Goal: Contribute content: Add original content to the website for others to see

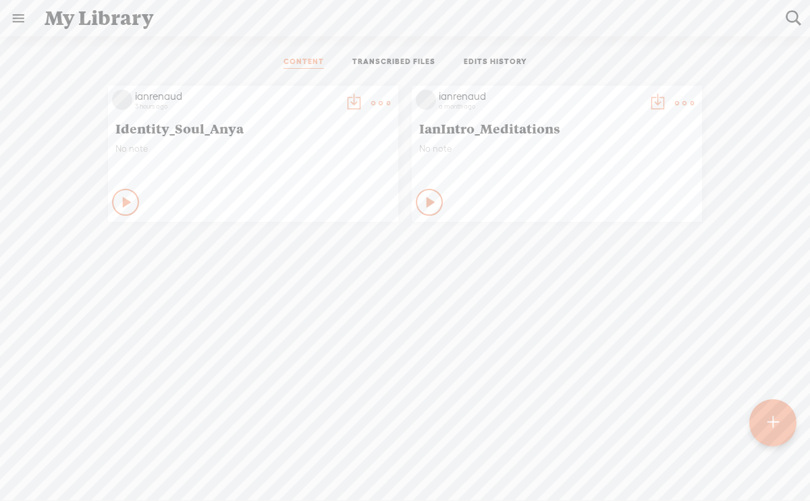
click at [773, 421] on t at bounding box center [772, 423] width 11 height 30
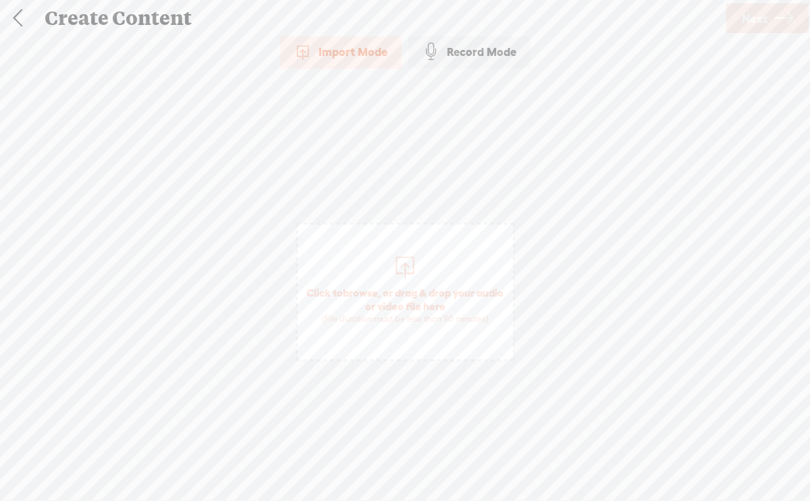
click at [466, 49] on div "Record Mode" at bounding box center [469, 52] width 122 height 34
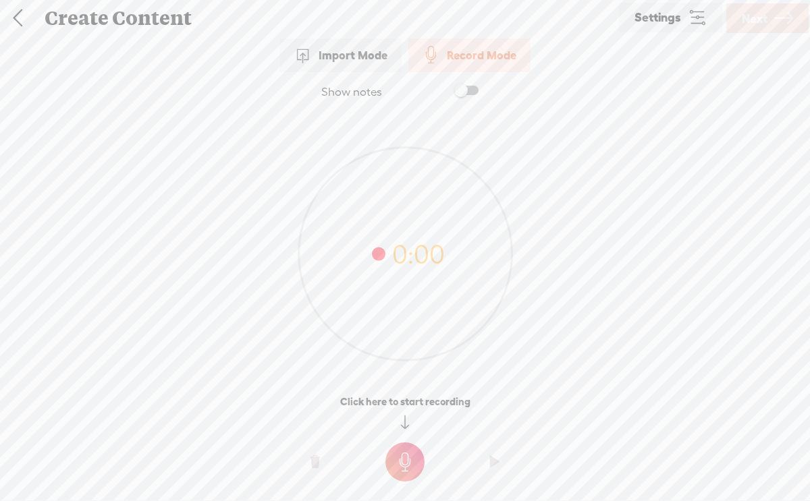
click at [462, 91] on span at bounding box center [466, 90] width 24 height 9
click at [466, 90] on span at bounding box center [466, 90] width 24 height 9
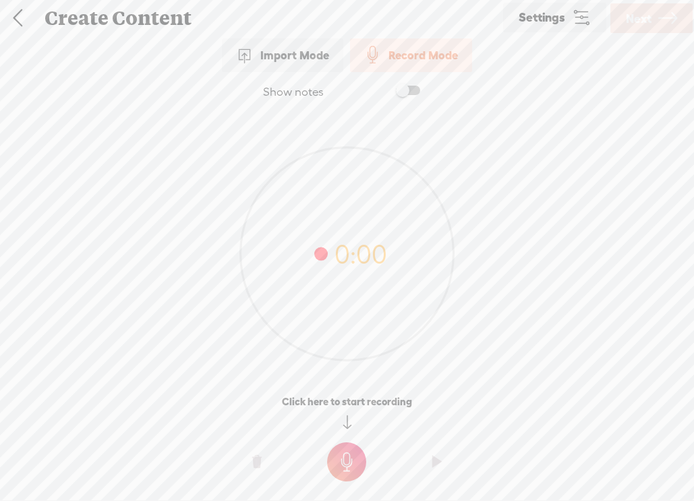
click at [350, 464] on t at bounding box center [346, 462] width 39 height 39
click at [346, 472] on t at bounding box center [346, 471] width 39 height 39
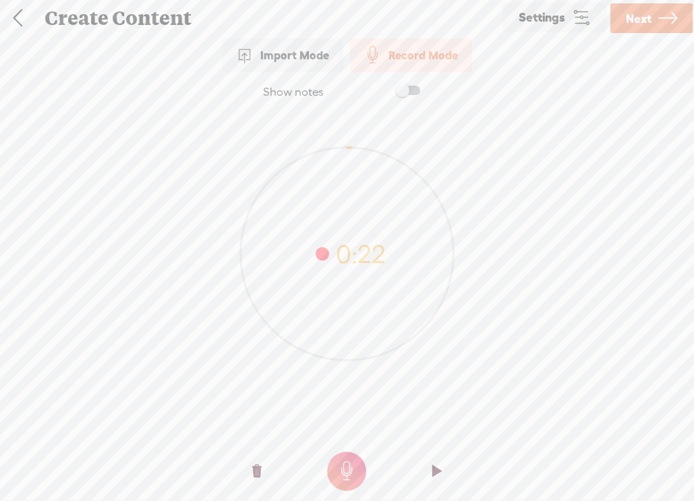
click at [261, 473] on t at bounding box center [256, 472] width 9 height 40
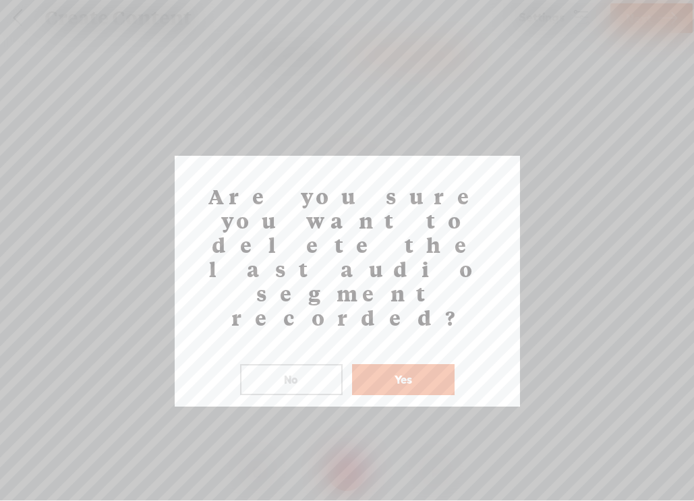
click at [411, 364] on button "Yes" at bounding box center [403, 379] width 103 height 31
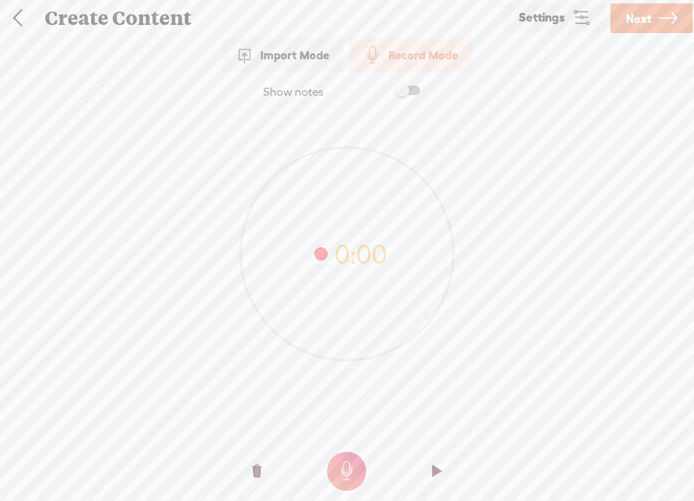
click at [348, 472] on t at bounding box center [346, 471] width 39 height 39
click at [344, 468] on t at bounding box center [346, 471] width 39 height 39
click at [259, 471] on t at bounding box center [256, 472] width 9 height 40
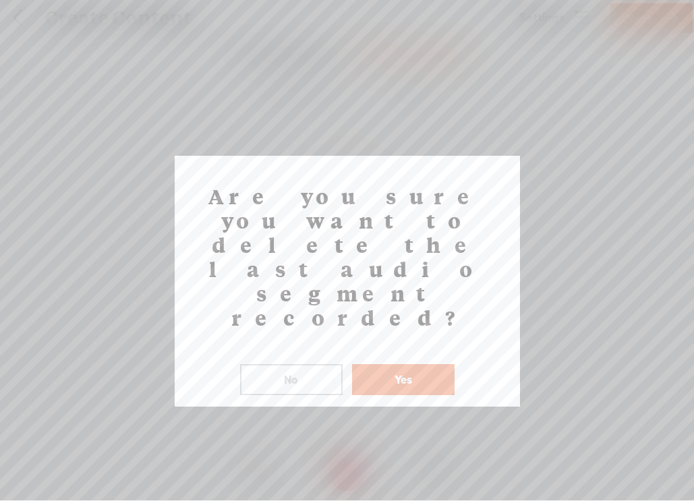
click at [418, 364] on button "Yes" at bounding box center [403, 379] width 103 height 31
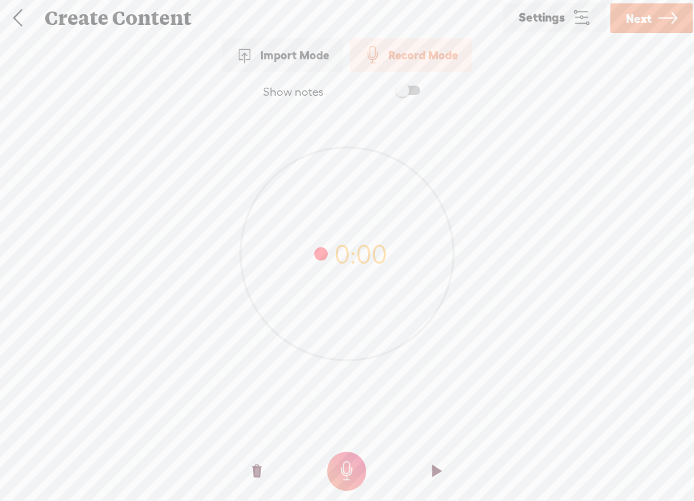
click at [348, 464] on t at bounding box center [346, 471] width 39 height 39
click at [348, 471] on t at bounding box center [346, 471] width 39 height 39
click at [252, 467] on t at bounding box center [256, 472] width 9 height 40
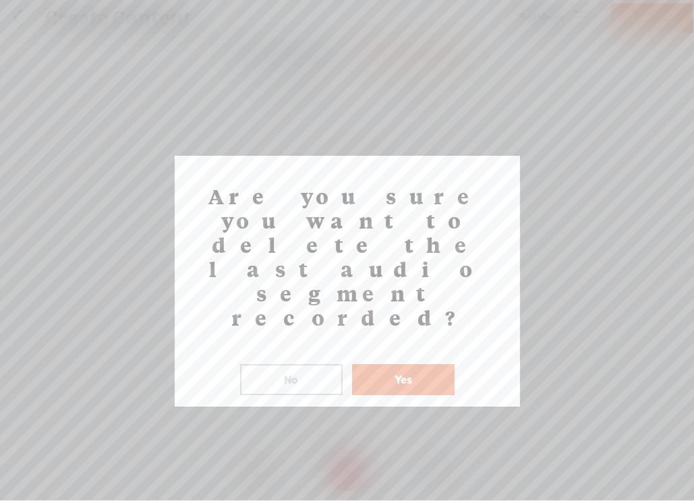
click at [415, 364] on button "Yes" at bounding box center [403, 379] width 103 height 31
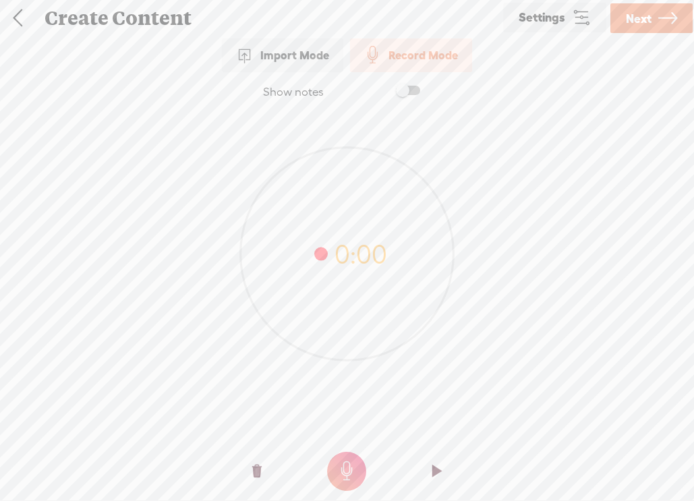
click at [348, 468] on t at bounding box center [346, 471] width 39 height 39
click at [348, 474] on t at bounding box center [346, 471] width 39 height 39
click at [648, 16] on span "Next" at bounding box center [639, 18] width 26 height 34
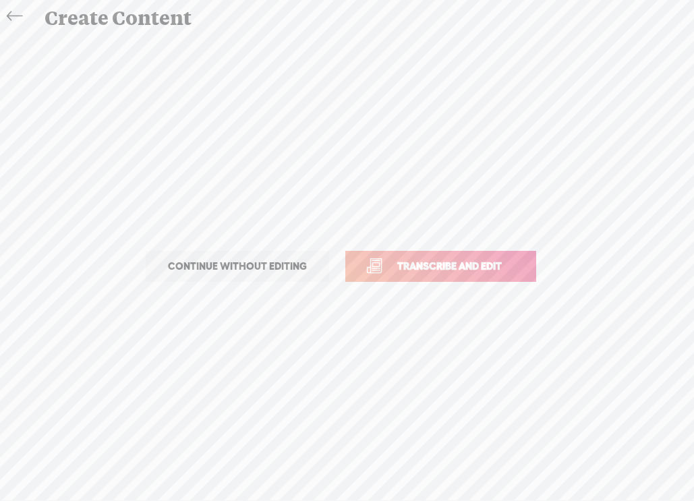
click at [447, 264] on span "Transcribe and edit" at bounding box center [449, 266] width 133 height 16
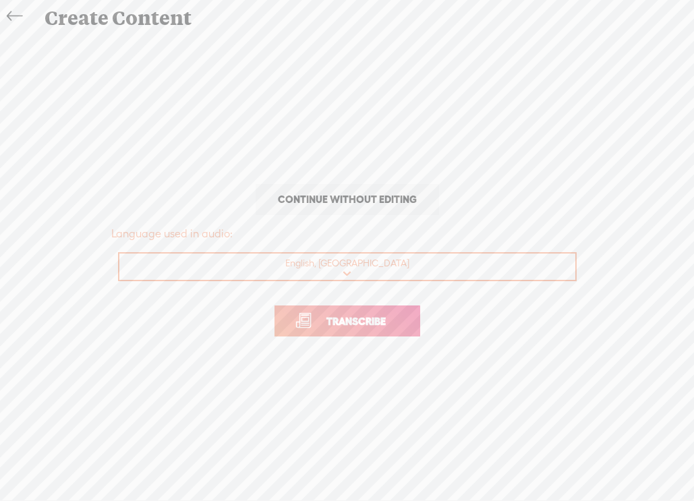
click at [373, 323] on span "Transcribe" at bounding box center [356, 322] width 88 height 16
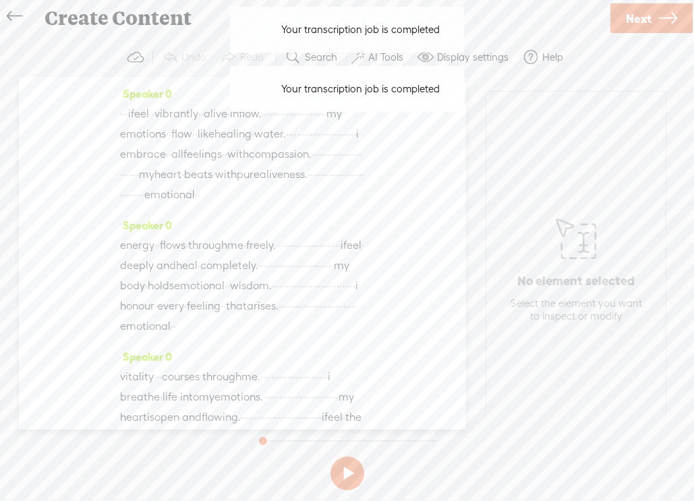
click at [122, 116] on span "·" at bounding box center [121, 114] width 3 height 20
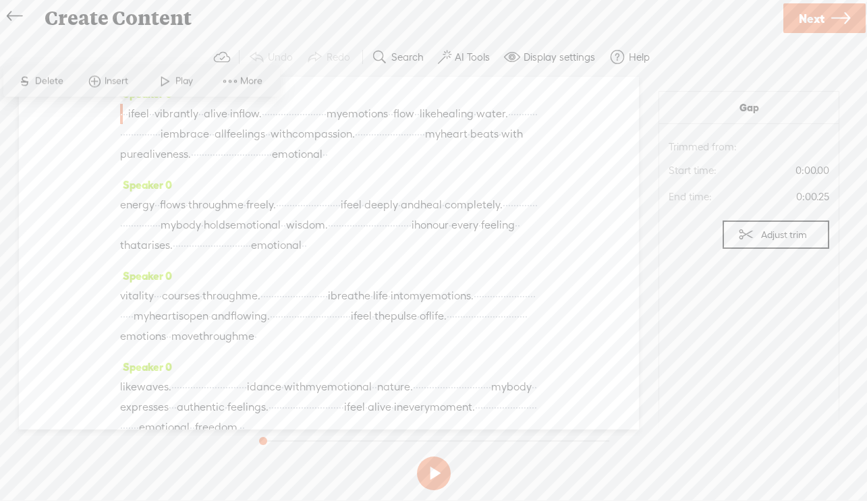
click at [468, 53] on label "AI Tools" at bounding box center [472, 57] width 35 height 13
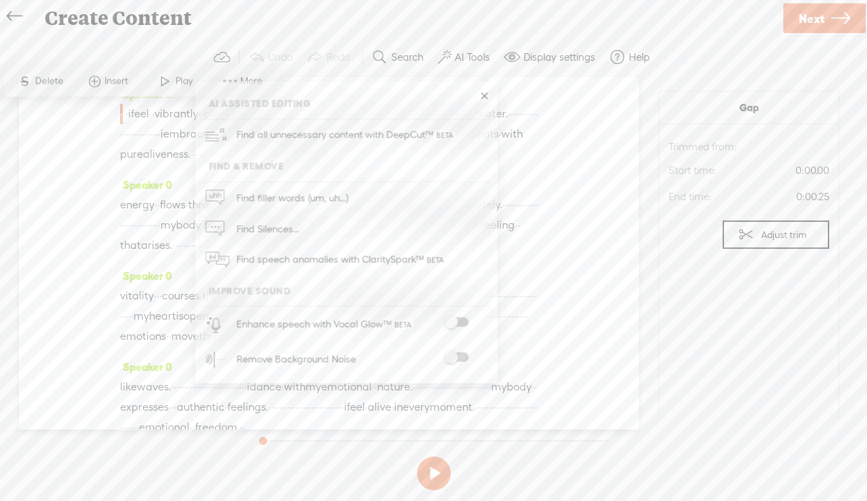
click at [455, 357] on span at bounding box center [456, 357] width 24 height 9
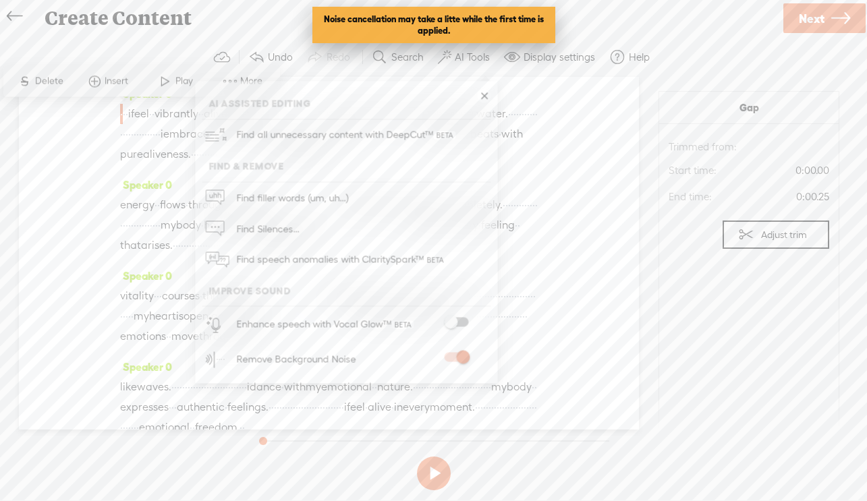
click at [454, 323] on span at bounding box center [456, 322] width 24 height 9
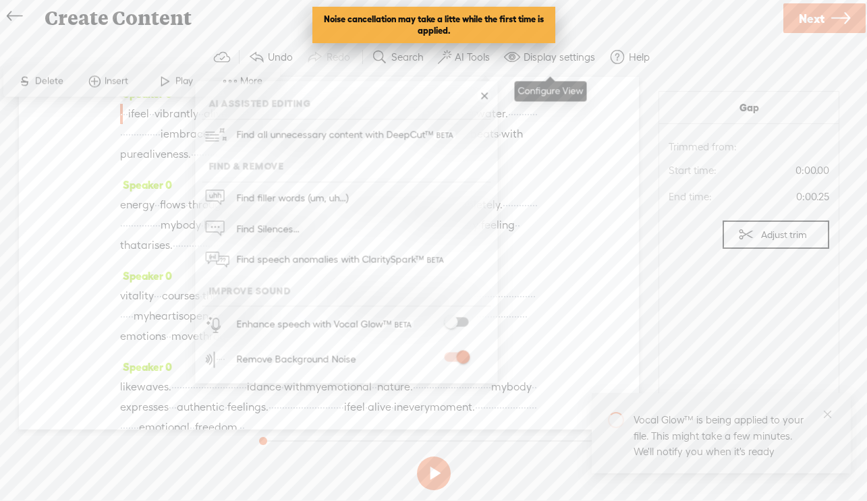
click at [566, 61] on label "Display settings" at bounding box center [560, 57] width 72 height 13
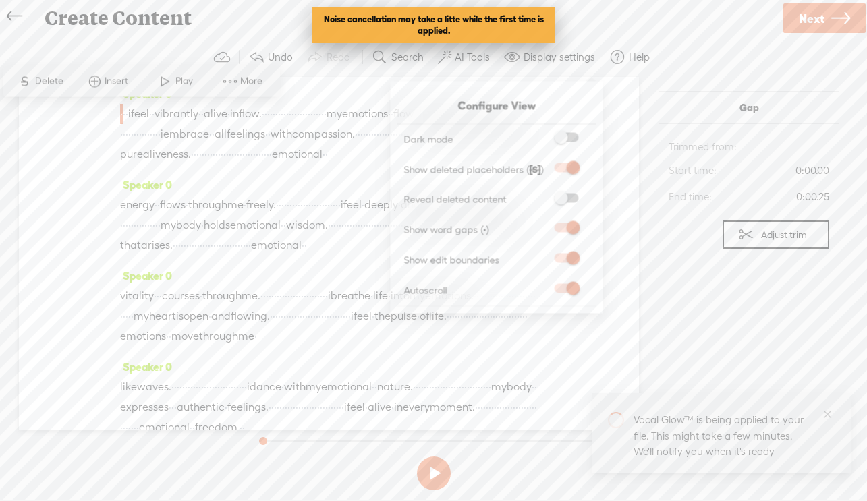
click at [572, 296] on div at bounding box center [567, 290] width 46 height 13
click at [568, 292] on span at bounding box center [567, 288] width 24 height 9
click at [544, 284] on input "checkbox" at bounding box center [544, 284] width 0 height 0
click at [568, 292] on span at bounding box center [567, 288] width 24 height 9
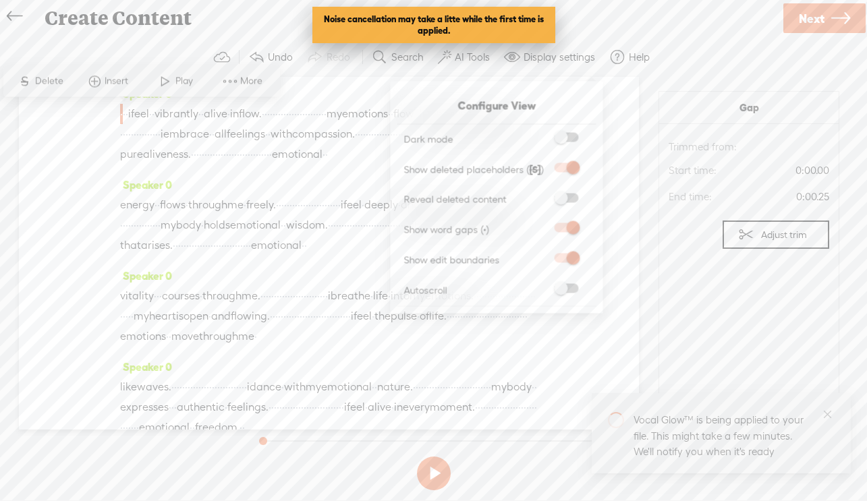
click at [544, 284] on input "checkbox" at bounding box center [544, 284] width 0 height 0
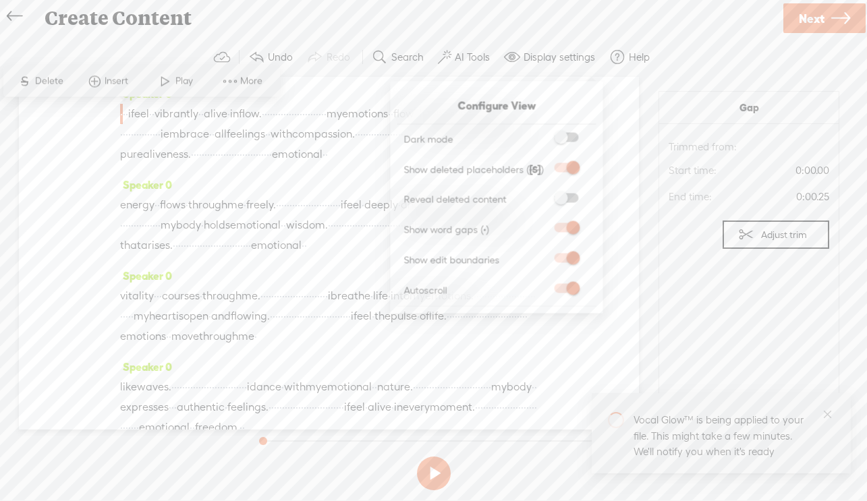
click at [555, 23] on div "Create Content" at bounding box center [408, 18] width 746 height 35
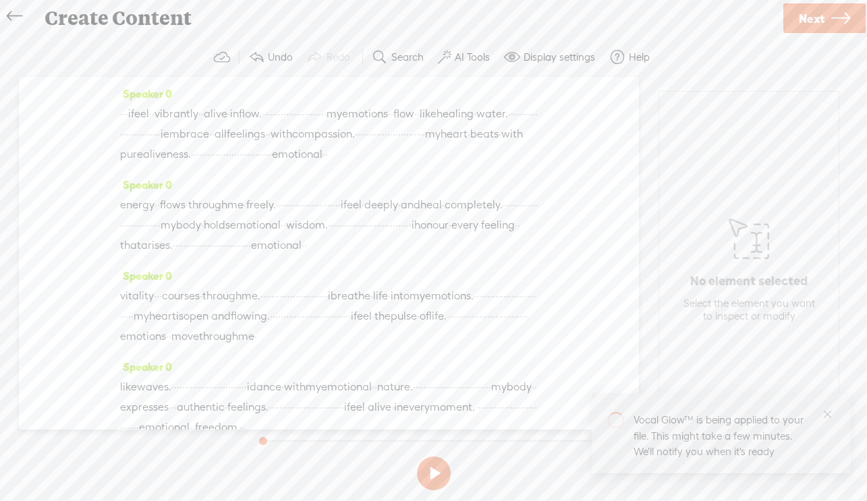
click at [123, 116] on span "·" at bounding box center [121, 114] width 3 height 20
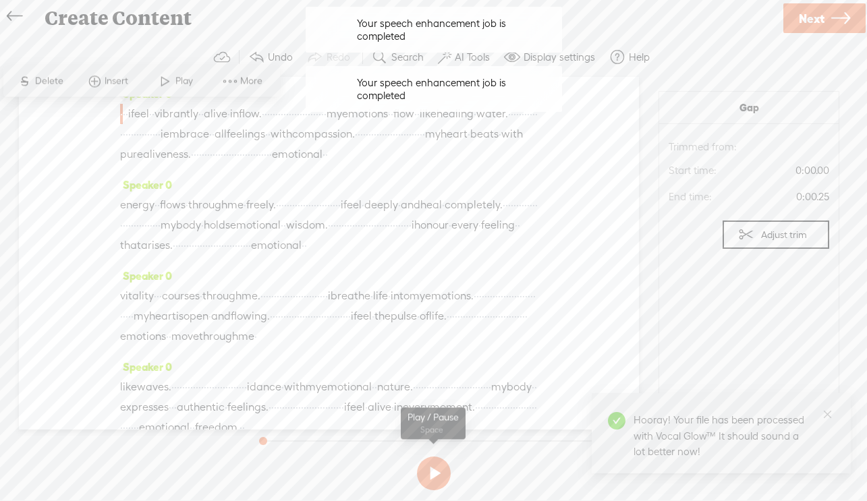
click at [435, 471] on button at bounding box center [434, 474] width 34 height 34
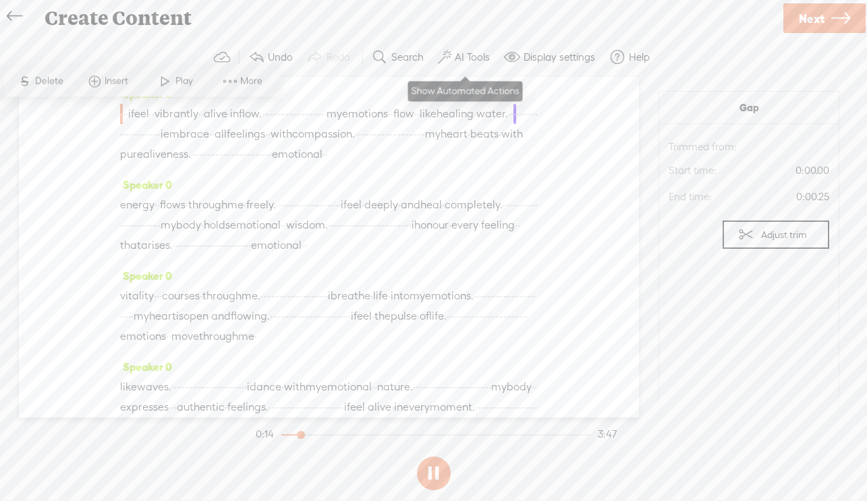
click at [472, 57] on label "AI Tools" at bounding box center [472, 57] width 35 height 13
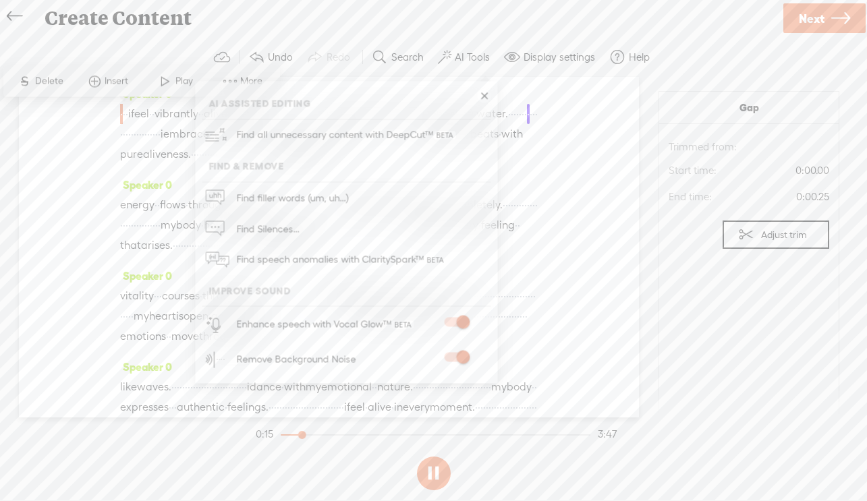
click at [459, 321] on span at bounding box center [456, 322] width 24 height 9
click at [453, 321] on span at bounding box center [456, 322] width 24 height 9
click at [483, 90] on link at bounding box center [484, 96] width 13 height 13
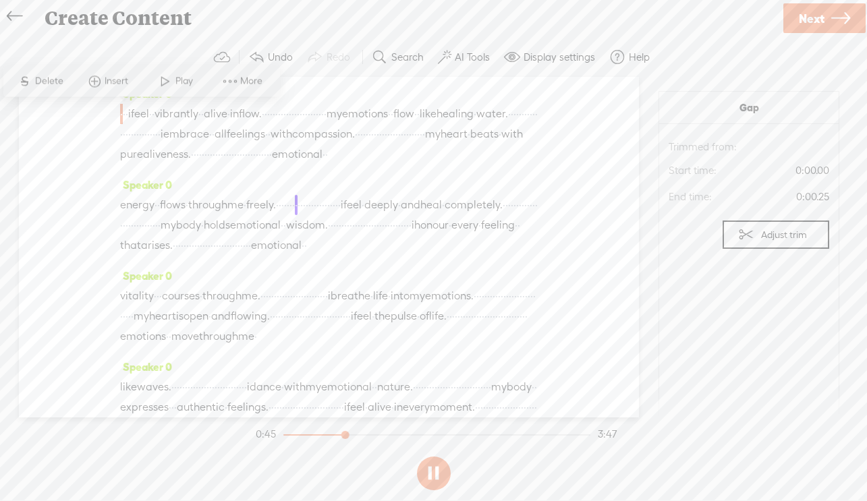
click at [439, 476] on button at bounding box center [434, 474] width 34 height 34
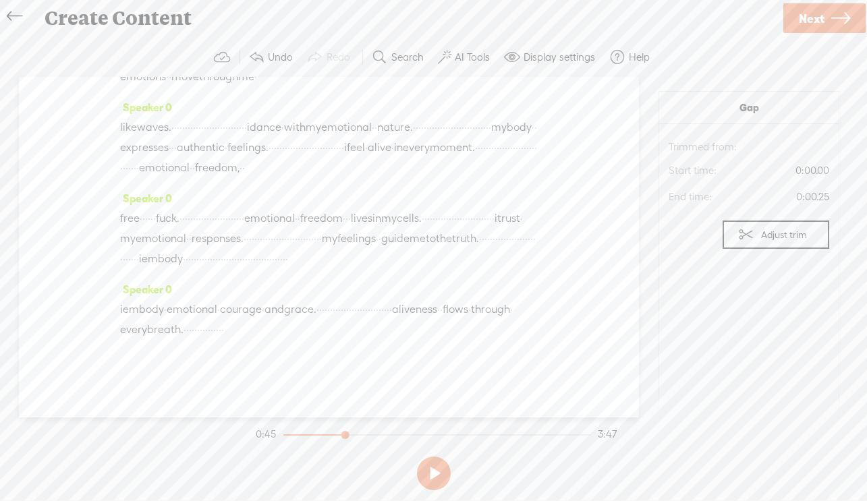
scroll to position [415, 0]
click at [146, 178] on span "emotional" at bounding box center [164, 168] width 51 height 20
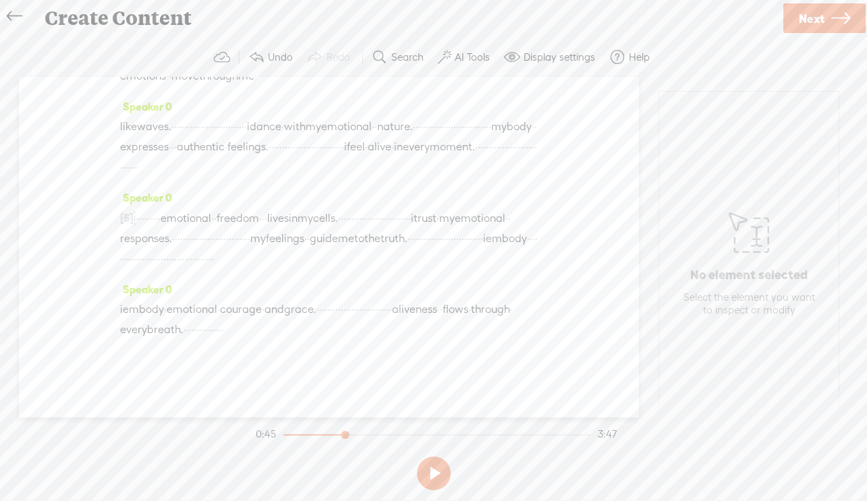
scroll to position [325, 0]
click at [174, 137] on span "·" at bounding box center [172, 127] width 3 height 20
click at [430, 157] on span "moment." at bounding box center [452, 147] width 45 height 20
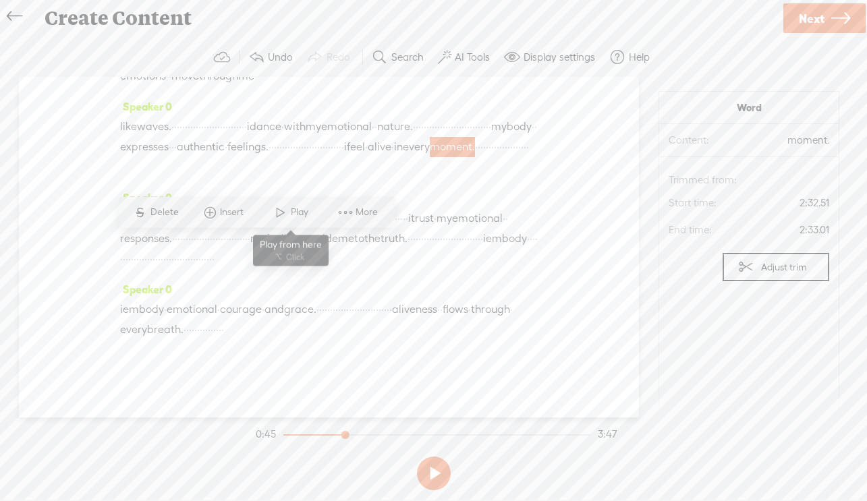
click at [298, 213] on span "Play" at bounding box center [301, 212] width 21 height 13
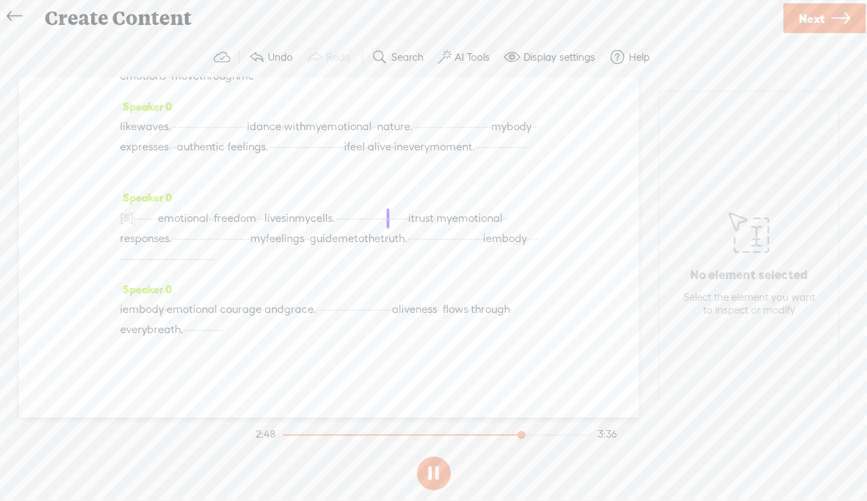
scroll to position [445, 0]
click at [435, 477] on button at bounding box center [434, 474] width 34 height 34
click at [410, 229] on span "·" at bounding box center [409, 239] width 3 height 20
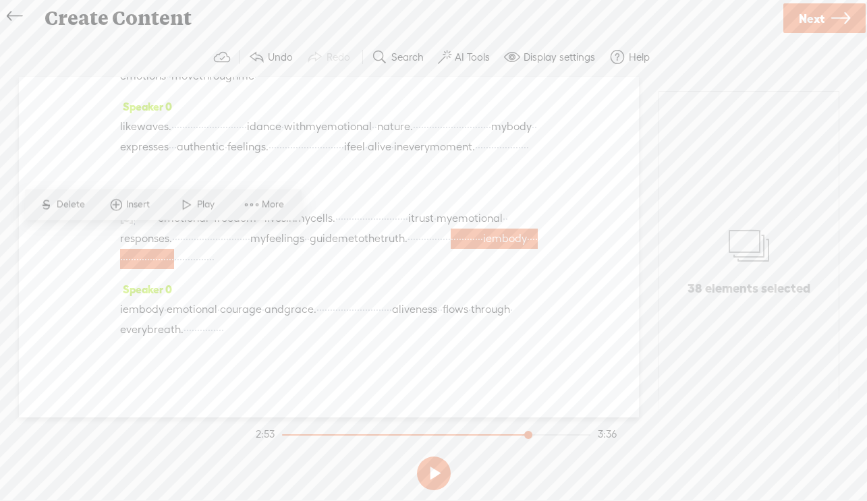
scroll to position [443, 0]
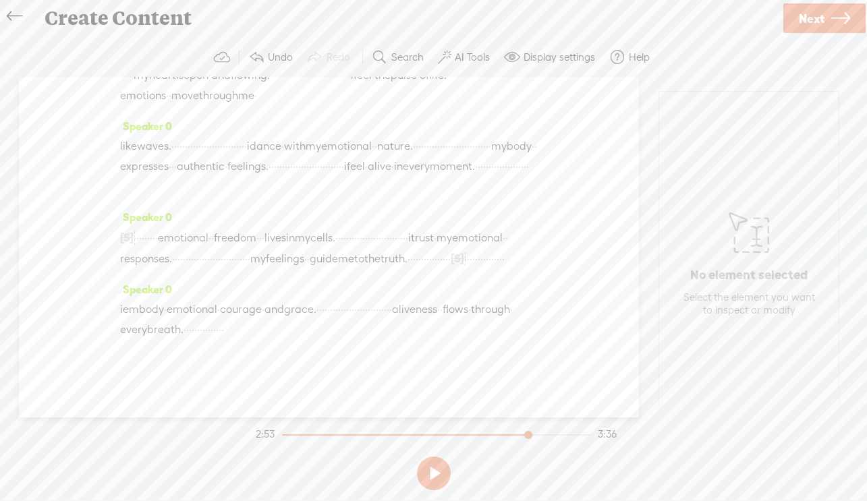
click at [408, 249] on span "truth." at bounding box center [394, 259] width 27 height 20
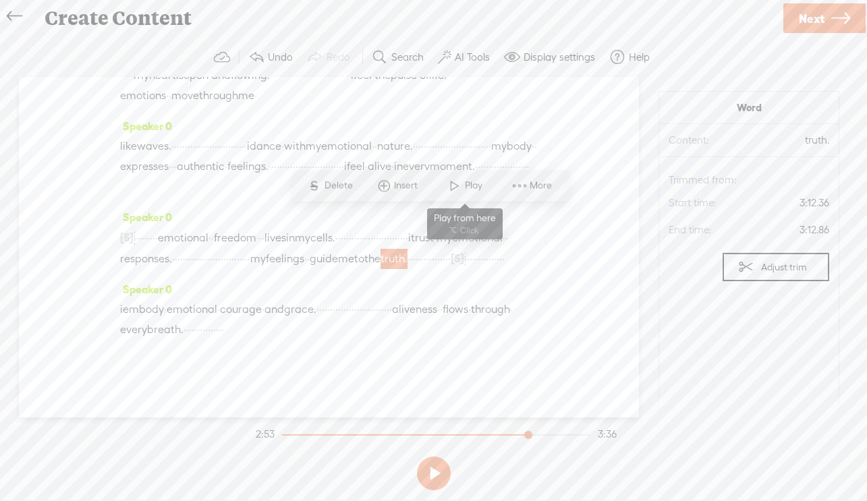
click at [458, 192] on span at bounding box center [455, 185] width 20 height 24
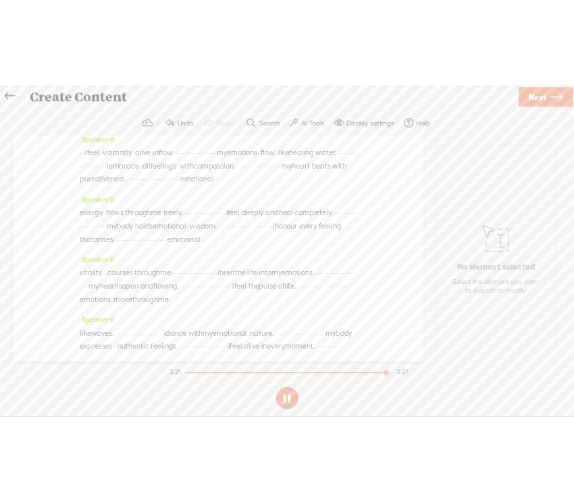
scroll to position [0, 0]
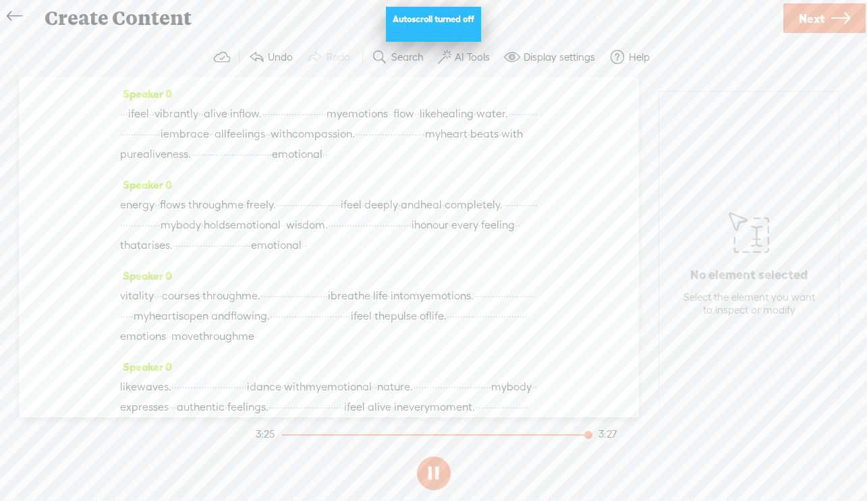
click at [809, 19] on span "Next" at bounding box center [812, 18] width 26 height 34
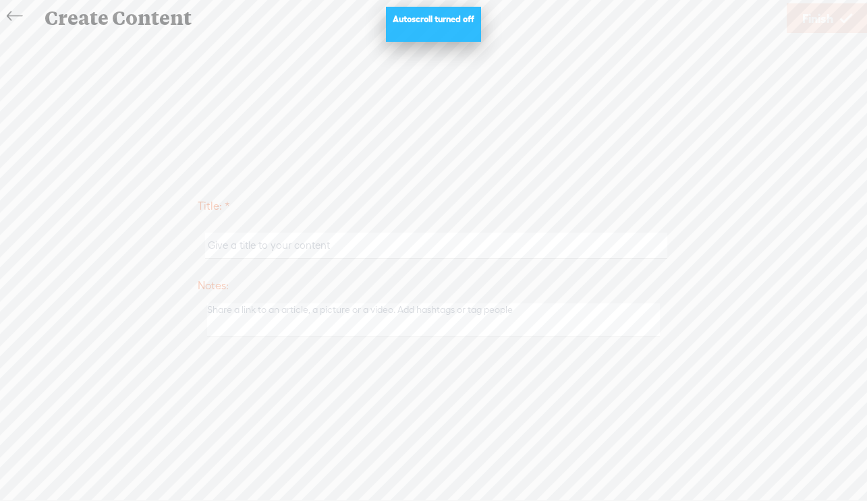
click at [339, 240] on input "text" at bounding box center [436, 246] width 462 height 26
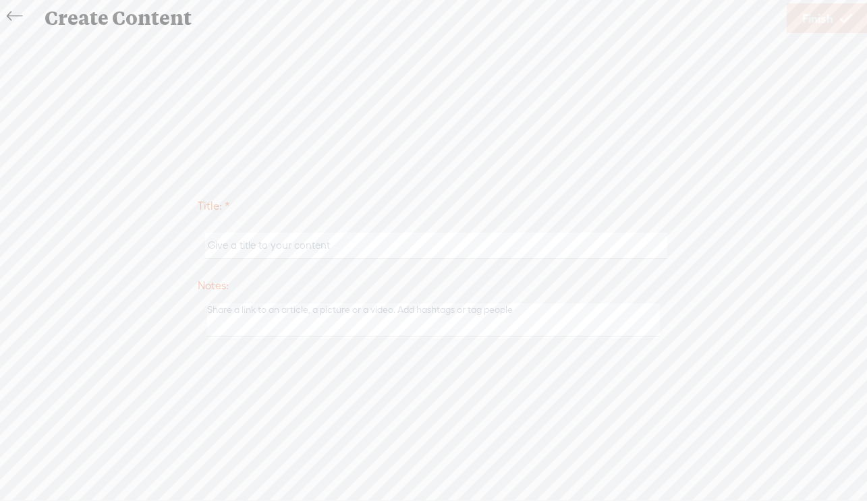
click at [406, 248] on input "text" at bounding box center [436, 246] width 462 height 26
type input "Emotions_Body_Ian"
click at [807, 18] on span "Finish" at bounding box center [817, 18] width 31 height 34
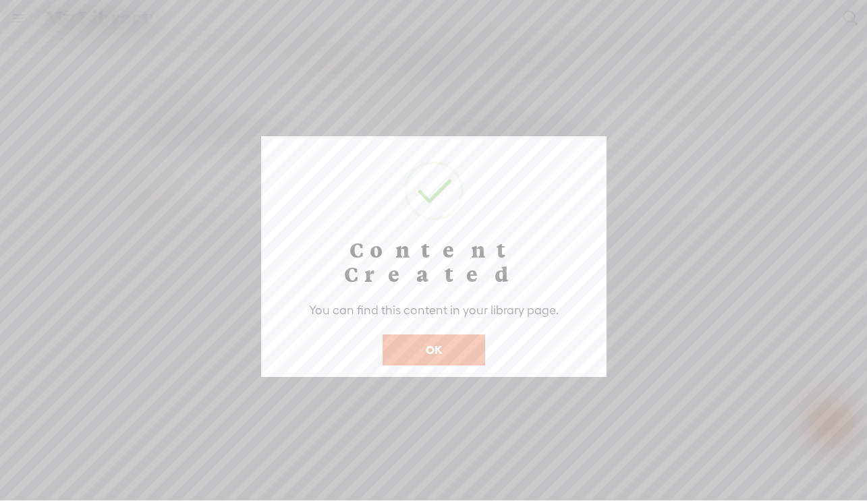
click at [437, 335] on button "OK" at bounding box center [434, 350] width 103 height 31
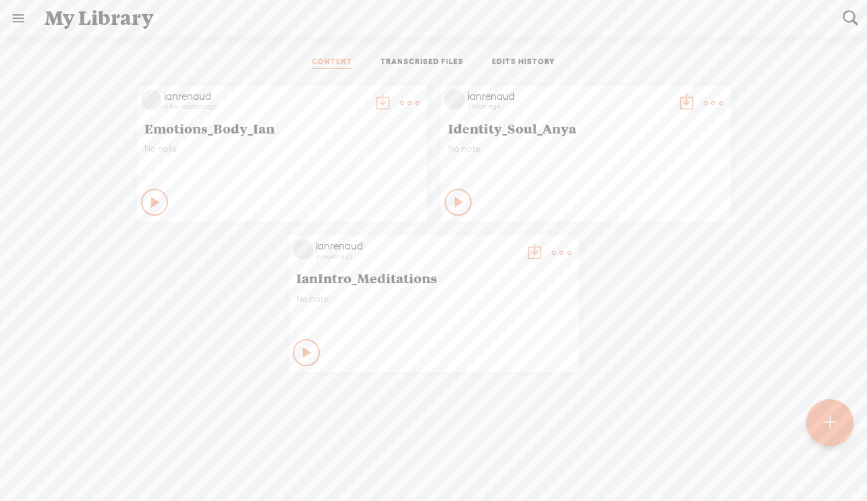
click at [709, 102] on t at bounding box center [713, 103] width 19 height 19
click at [634, 303] on link "Delete" at bounding box center [649, 303] width 135 height 31
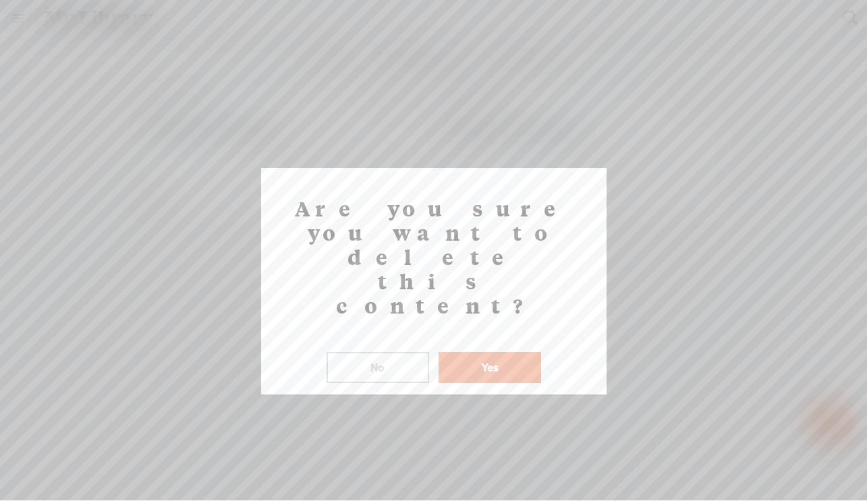
click at [515, 352] on button "Yes" at bounding box center [490, 367] width 103 height 31
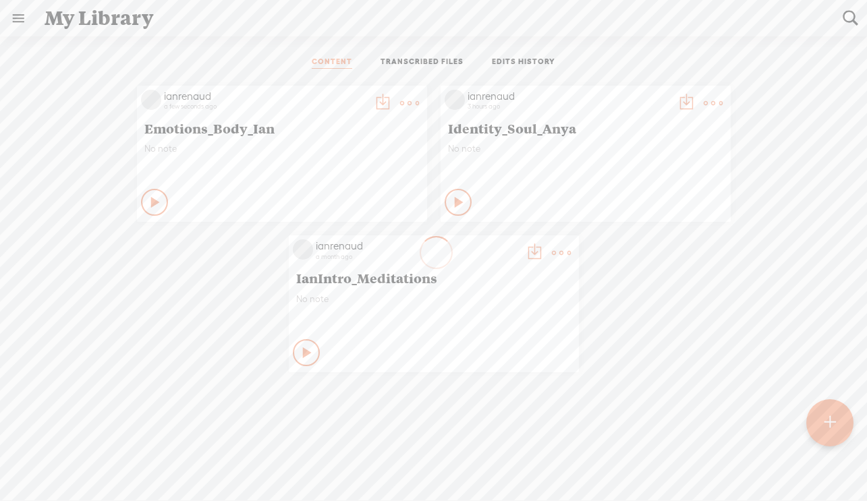
click at [376, 101] on t at bounding box center [382, 103] width 19 height 19
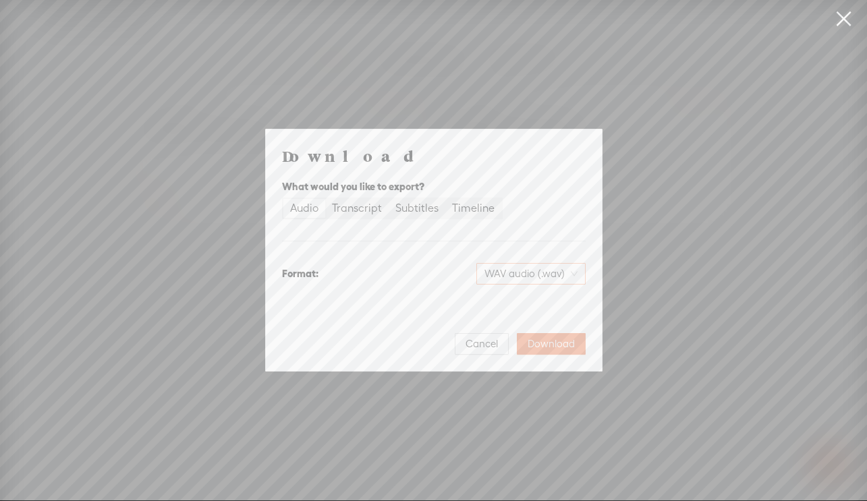
click at [516, 270] on span "WAV audio (.wav)" at bounding box center [531, 274] width 93 height 20
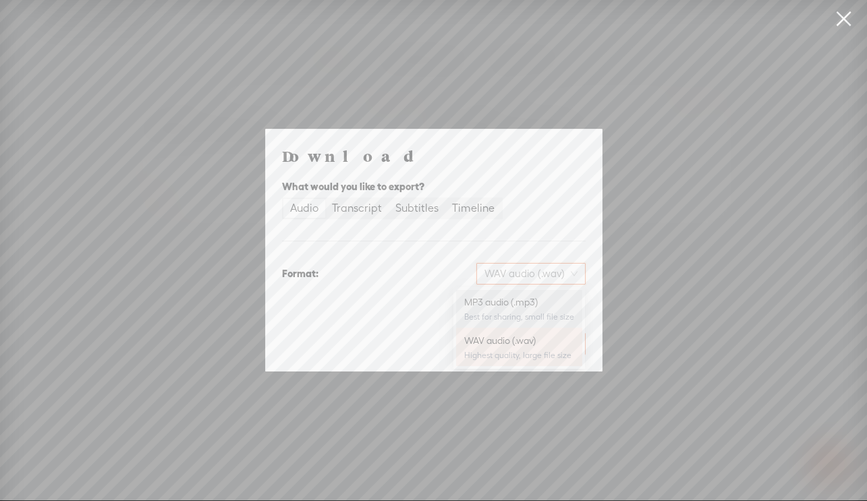
click at [517, 303] on div "MP3 audio (.mp3)" at bounding box center [519, 302] width 110 height 13
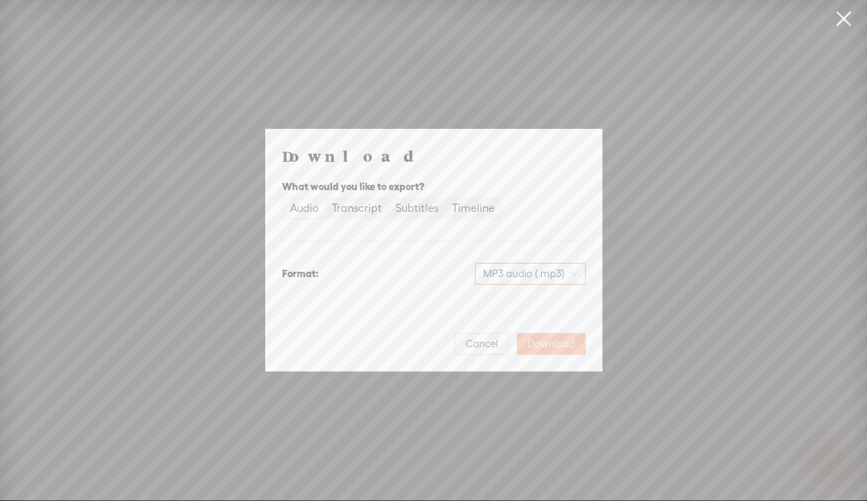
click at [553, 342] on span "Download" at bounding box center [551, 343] width 47 height 13
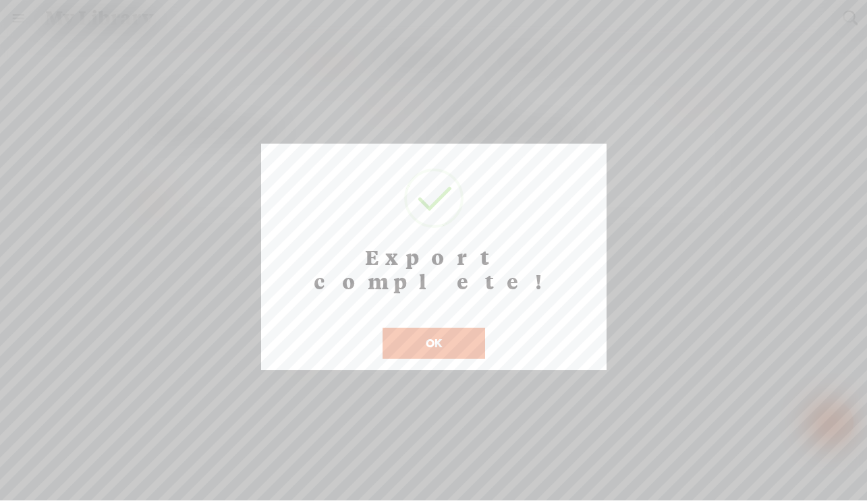
click at [432, 328] on button "OK" at bounding box center [434, 343] width 103 height 31
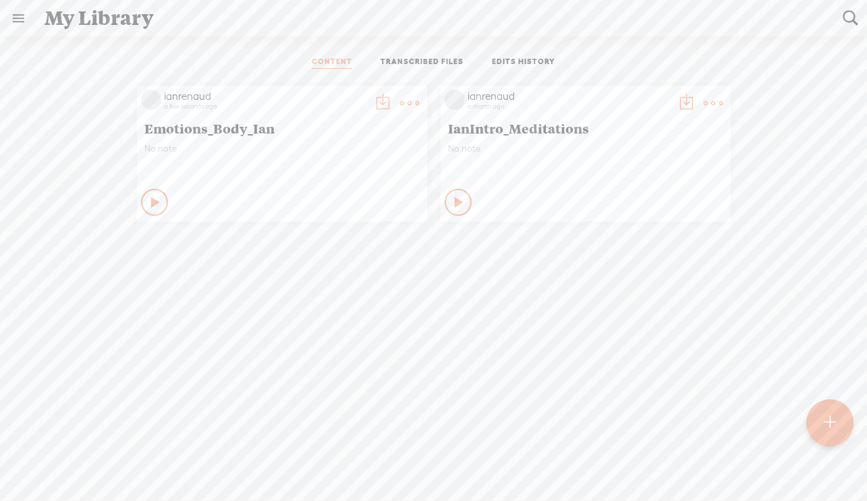
click at [408, 101] on t at bounding box center [409, 103] width 19 height 19
click at [329, 303] on link "Delete" at bounding box center [345, 303] width 135 height 31
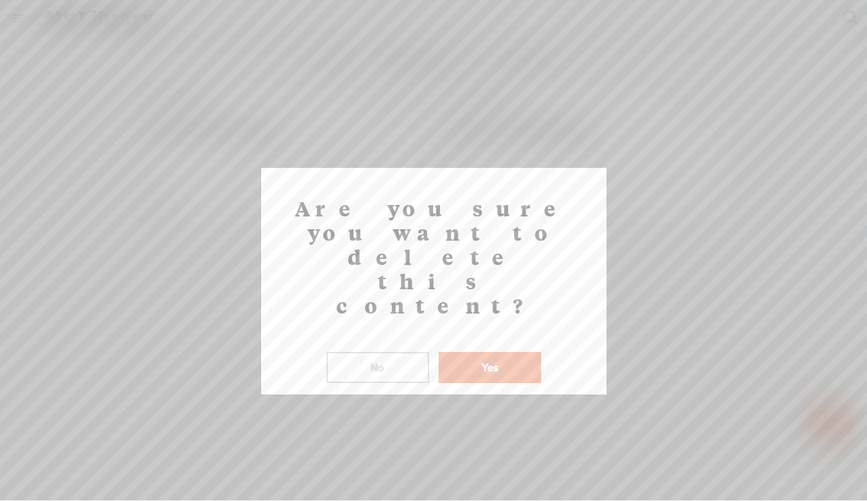
click at [487, 352] on button "Yes" at bounding box center [490, 367] width 103 height 31
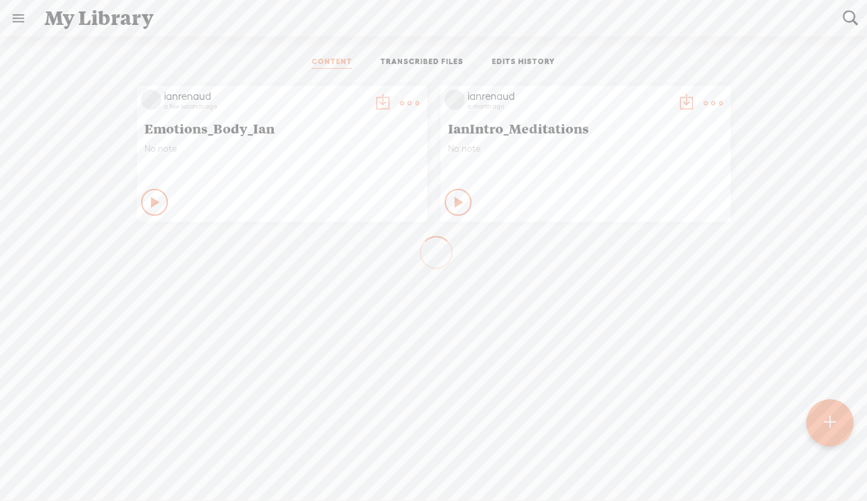
click at [809, 424] on t at bounding box center [830, 423] width 11 height 30
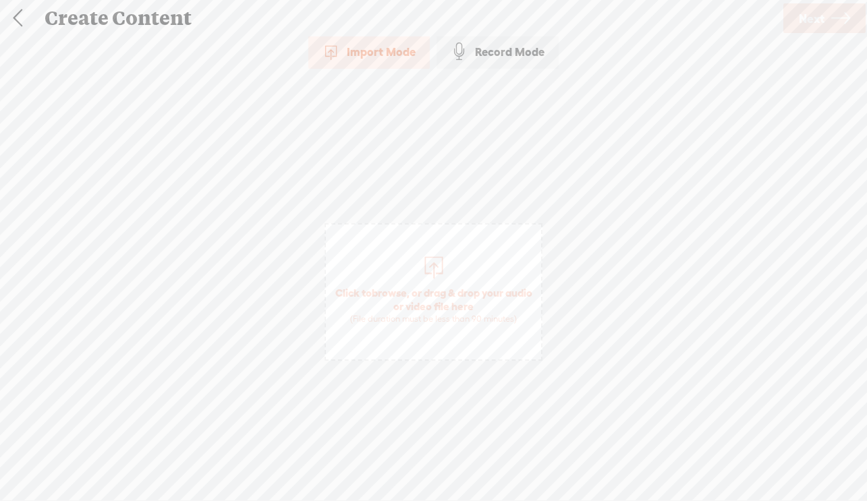
click at [515, 49] on div "Record Mode" at bounding box center [498, 52] width 122 height 34
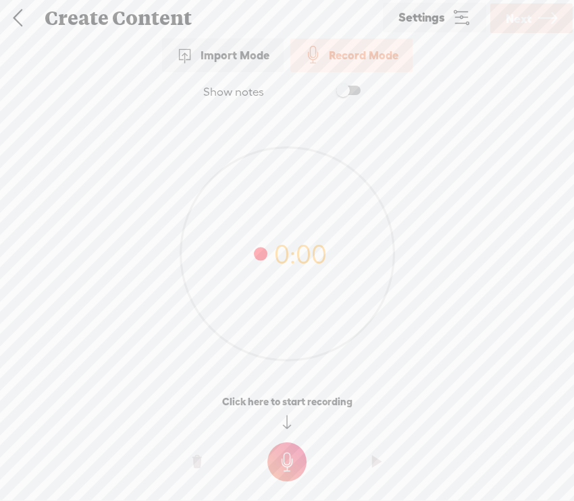
click at [288, 462] on t at bounding box center [286, 462] width 39 height 39
click at [288, 462] on t at bounding box center [286, 471] width 39 height 39
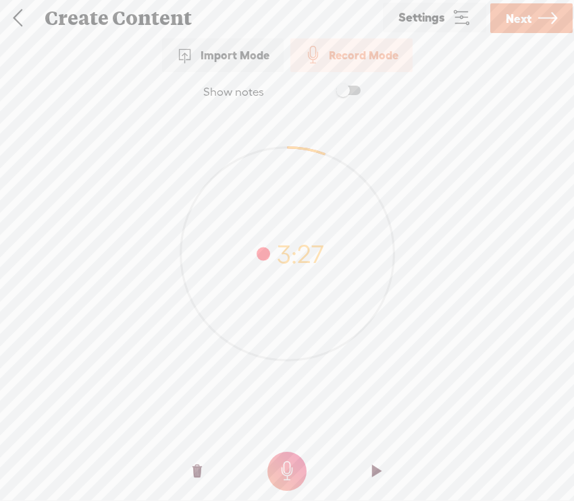
click at [526, 15] on span "Next" at bounding box center [519, 18] width 26 height 34
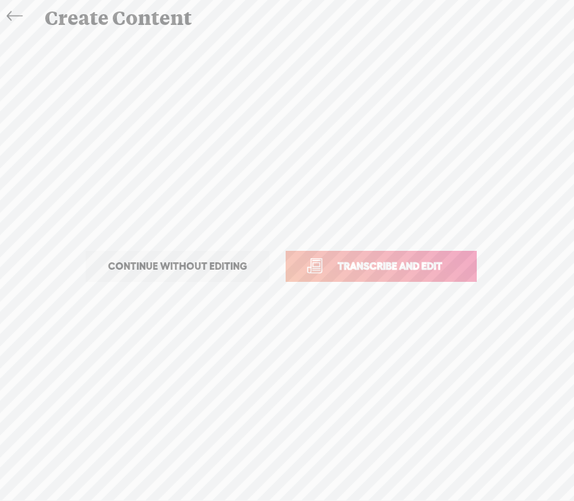
click at [377, 267] on span "Transcribe and edit" at bounding box center [389, 266] width 133 height 16
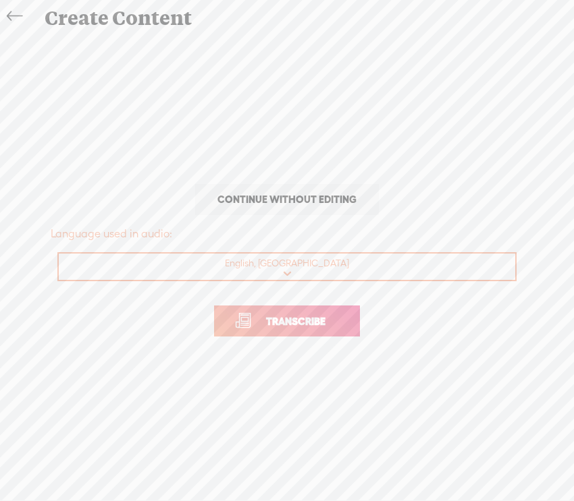
click at [306, 321] on span "Transcribe" at bounding box center [296, 322] width 88 height 16
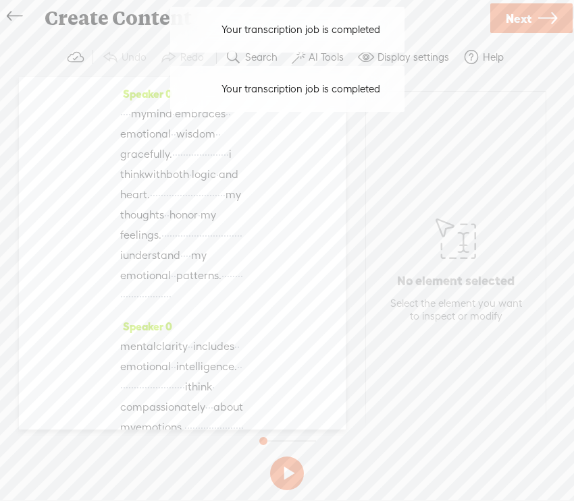
click at [123, 113] on span "·" at bounding box center [121, 114] width 3 height 20
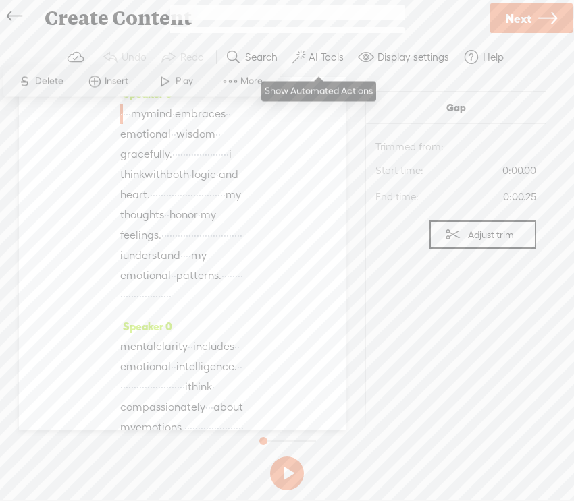
click at [322, 57] on label "AI Tools" at bounding box center [325, 57] width 35 height 13
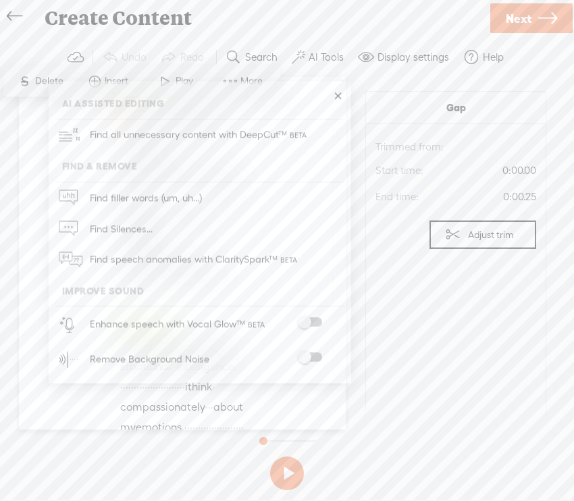
click at [310, 364] on div at bounding box center [309, 359] width 59 height 13
click at [307, 358] on span at bounding box center [310, 357] width 24 height 9
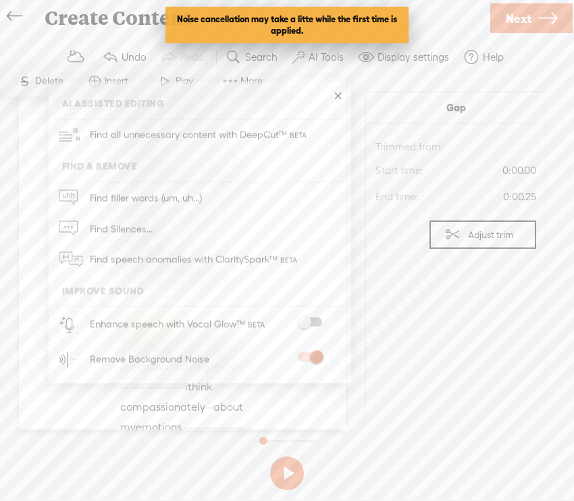
click at [304, 321] on span at bounding box center [310, 322] width 24 height 9
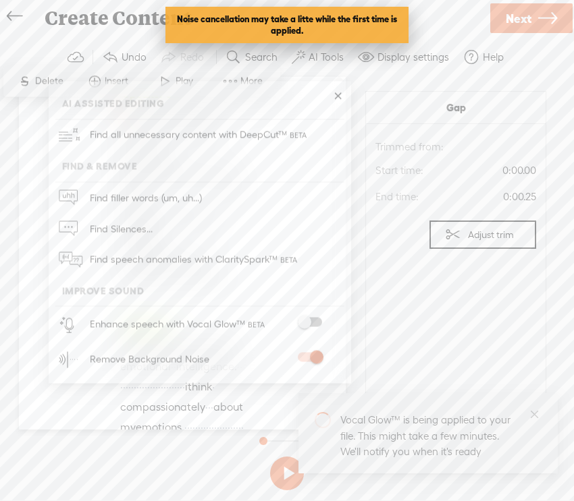
click at [398, 55] on div "Noise cancellation may take a litte while the first time is applied." at bounding box center [287, 28] width 270 height 57
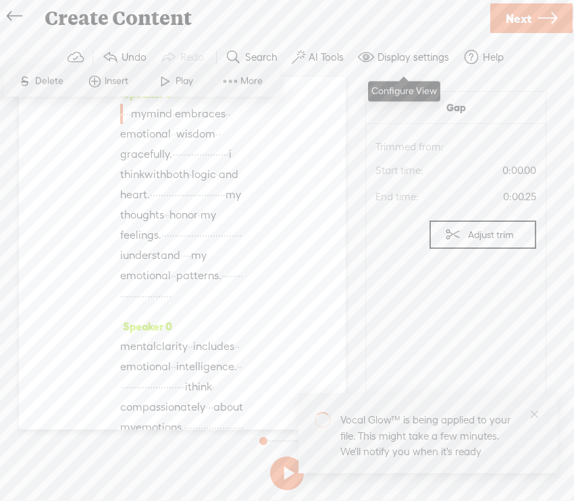
click at [395, 57] on label "Display settings" at bounding box center [413, 57] width 72 height 13
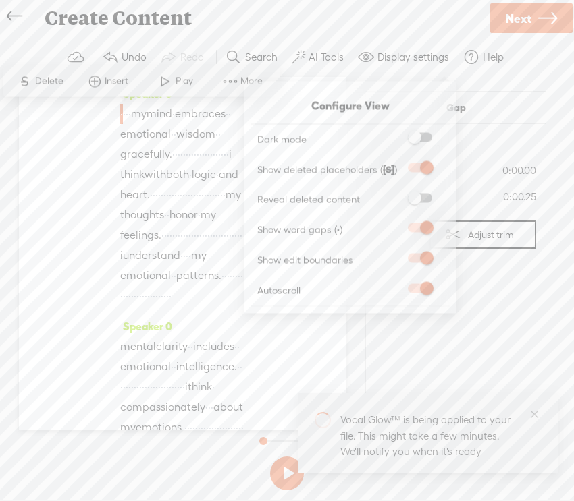
click at [416, 291] on span at bounding box center [420, 288] width 24 height 9
click at [397, 284] on input "checkbox" at bounding box center [397, 284] width 0 height 0
click at [416, 291] on span at bounding box center [420, 288] width 24 height 9
click at [397, 284] on input "checkbox" at bounding box center [397, 284] width 0 height 0
click at [391, 17] on div "Create Content" at bounding box center [261, 18] width 453 height 35
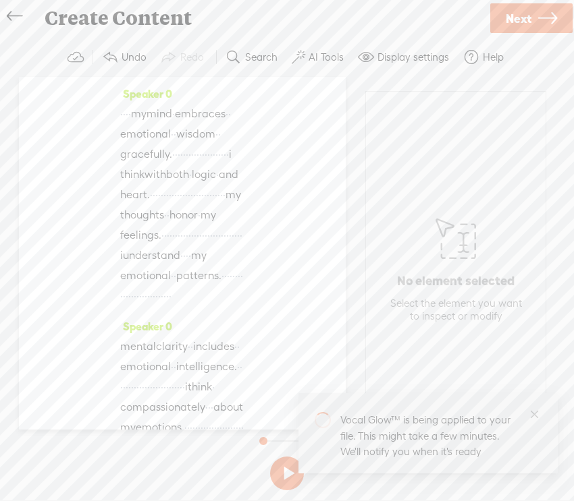
click at [121, 116] on span "·" at bounding box center [121, 114] width 3 height 20
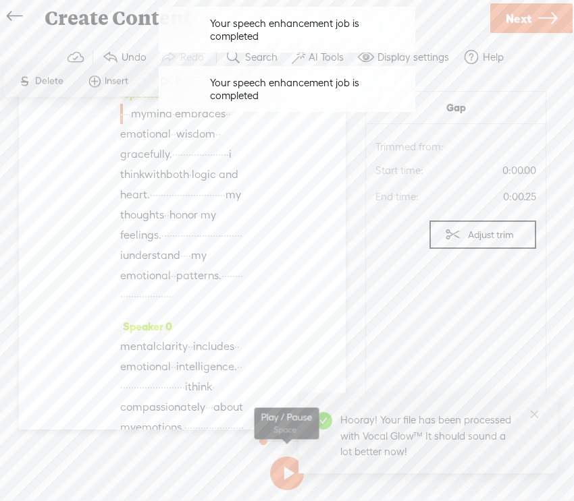
click at [284, 470] on button at bounding box center [287, 474] width 34 height 34
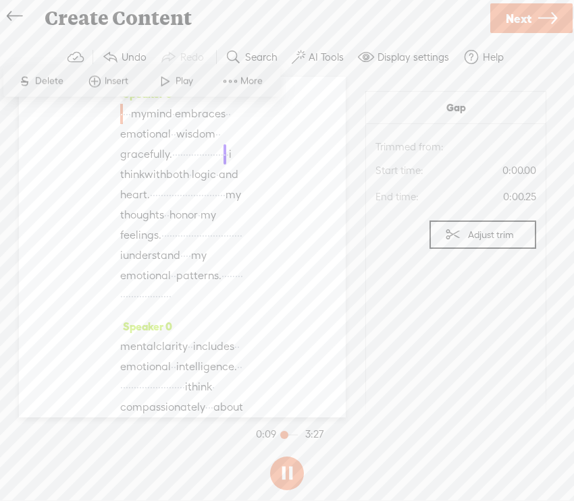
click at [325, 59] on label "AI Tools" at bounding box center [325, 57] width 35 height 13
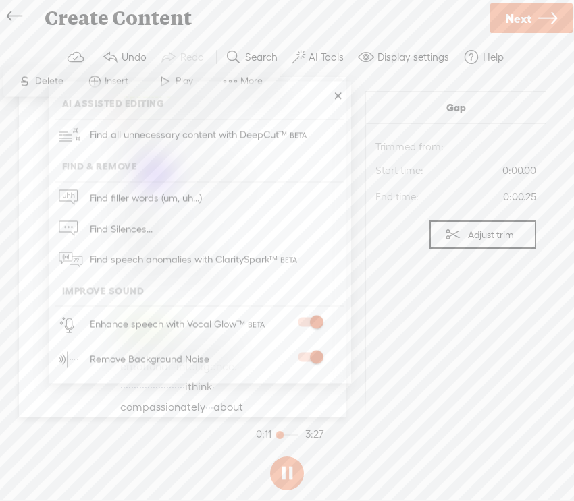
click at [316, 318] on span at bounding box center [310, 322] width 24 height 9
click at [306, 321] on span at bounding box center [310, 322] width 24 height 9
click at [337, 94] on link at bounding box center [337, 96] width 13 height 13
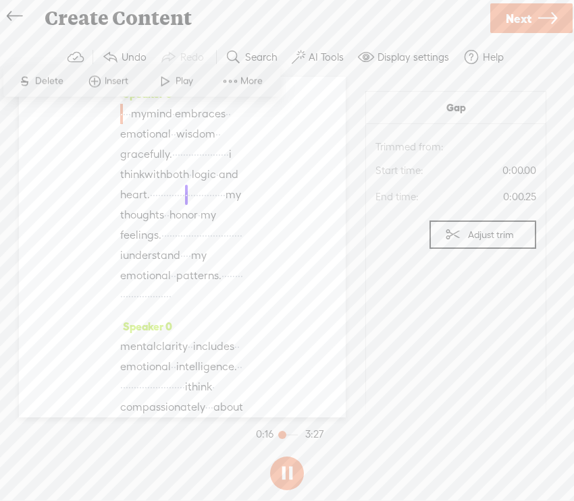
click at [325, 11] on div "Create Content" at bounding box center [261, 18] width 453 height 35
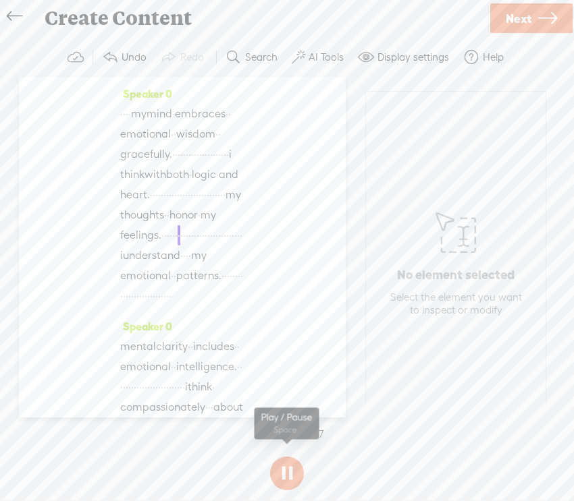
click at [290, 474] on button at bounding box center [287, 474] width 34 height 34
click at [528, 11] on span "Next" at bounding box center [519, 18] width 26 height 34
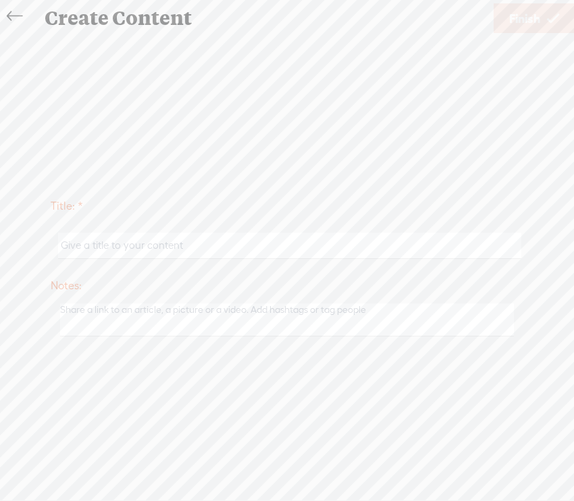
click at [234, 248] on input "text" at bounding box center [289, 246] width 462 height 26
type input "Emotions_Mind_Ian"
click at [522, 16] on span "Finish" at bounding box center [524, 18] width 31 height 34
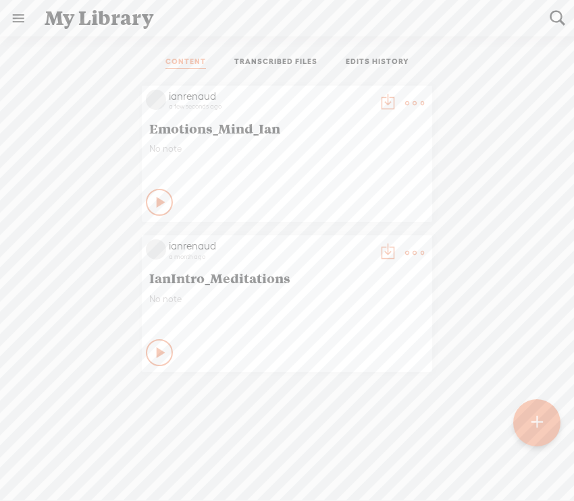
click at [387, 100] on t at bounding box center [387, 103] width 19 height 19
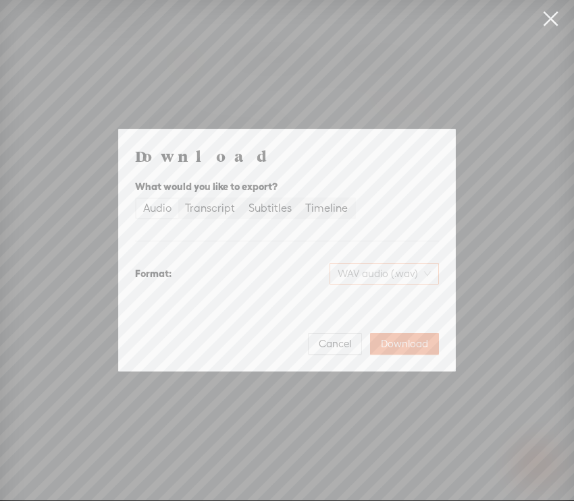
click at [378, 277] on span "WAV audio (.wav)" at bounding box center [383, 274] width 93 height 20
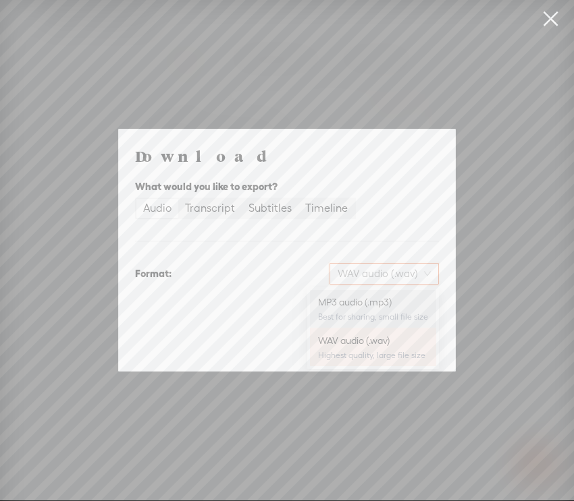
click at [379, 303] on div "MP3 audio (.mp3)" at bounding box center [373, 302] width 110 height 13
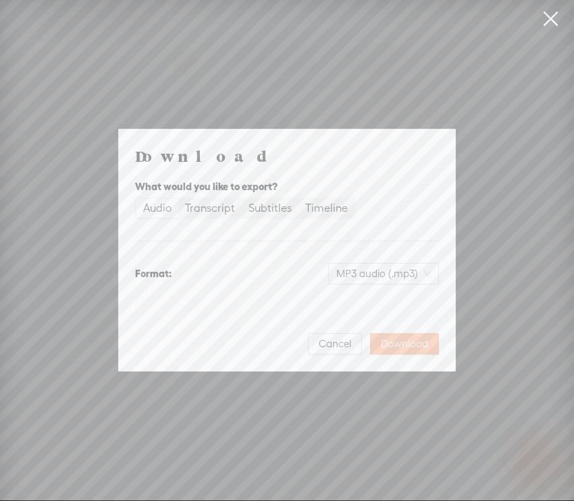
click at [401, 346] on span "Download" at bounding box center [404, 343] width 47 height 13
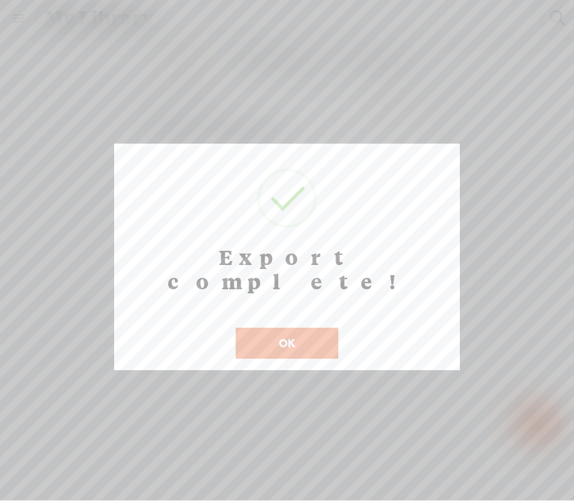
click at [302, 328] on button "OK" at bounding box center [287, 343] width 103 height 31
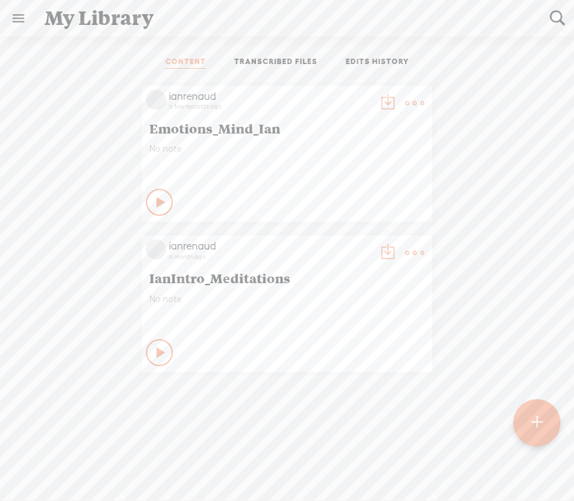
click at [413, 100] on t at bounding box center [414, 103] width 19 height 19
click at [325, 302] on link "Delete" at bounding box center [350, 303] width 135 height 31
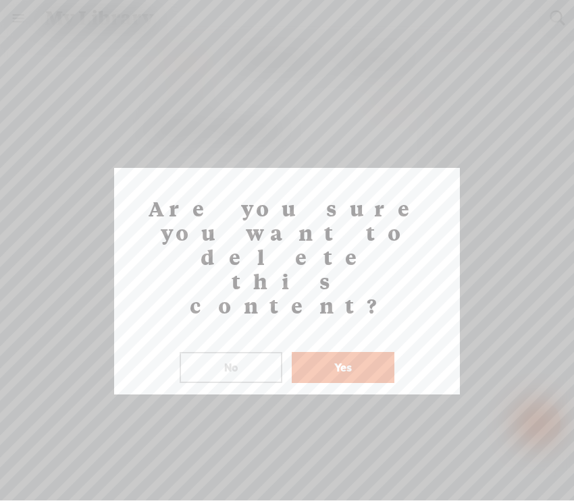
click at [342, 352] on button "Yes" at bounding box center [343, 367] width 103 height 31
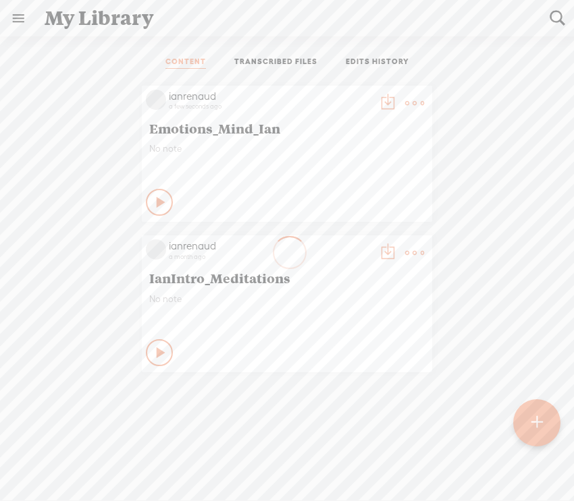
click at [536, 421] on t at bounding box center [536, 423] width 11 height 30
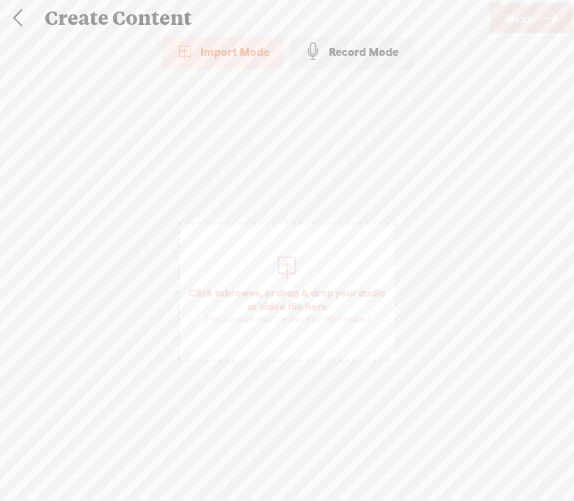
click at [364, 49] on div "Record Mode" at bounding box center [351, 52] width 122 height 34
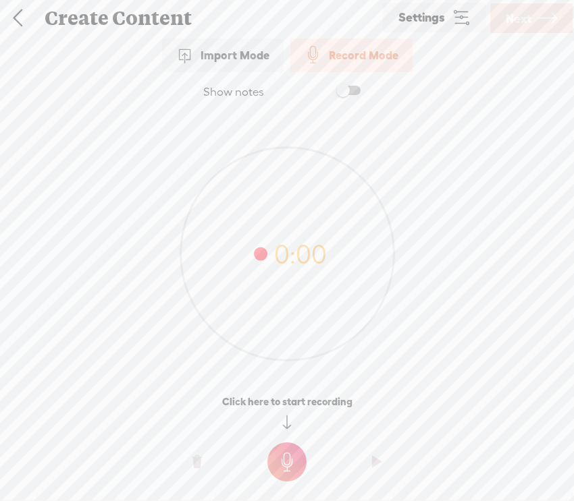
click at [287, 463] on t at bounding box center [286, 462] width 39 height 39
click at [287, 463] on t at bounding box center [286, 471] width 39 height 39
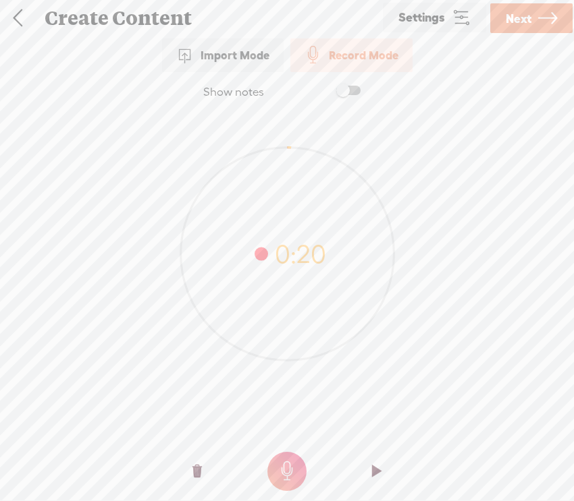
click at [196, 474] on t at bounding box center [196, 472] width 9 height 40
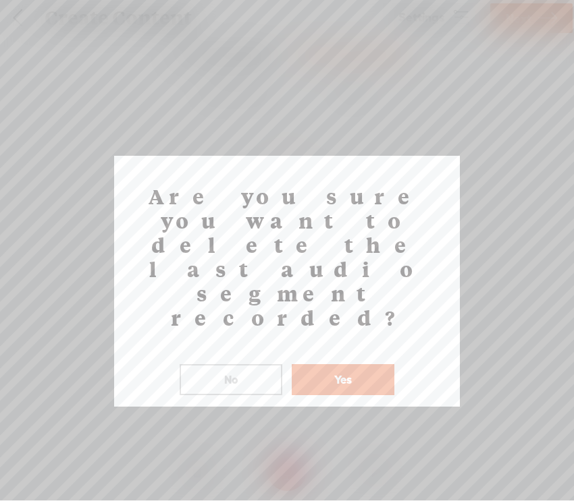
click at [356, 364] on button "Yes" at bounding box center [343, 379] width 103 height 31
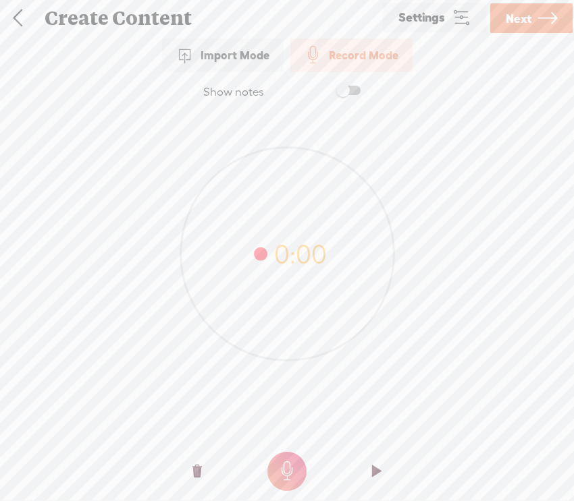
click at [289, 470] on t at bounding box center [286, 471] width 39 height 39
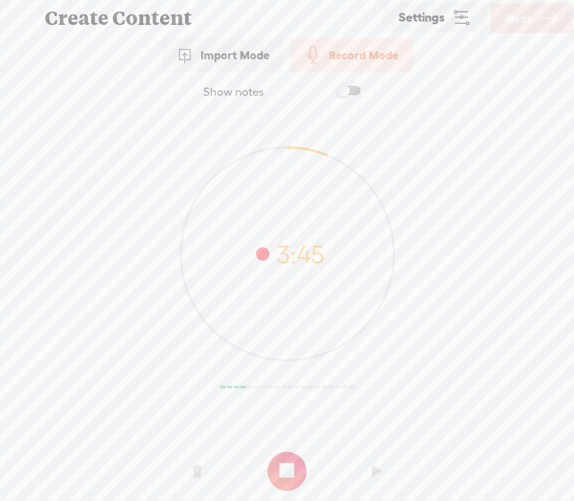
click at [289, 470] on t at bounding box center [286, 471] width 39 height 39
click at [522, 20] on span "Next" at bounding box center [519, 18] width 26 height 34
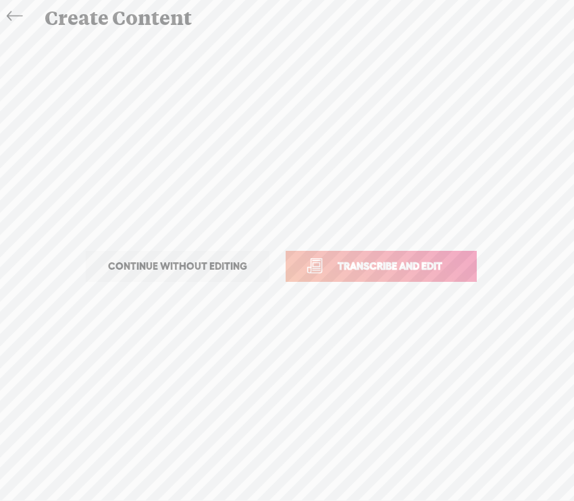
click at [389, 265] on span "Transcribe and edit" at bounding box center [389, 266] width 133 height 16
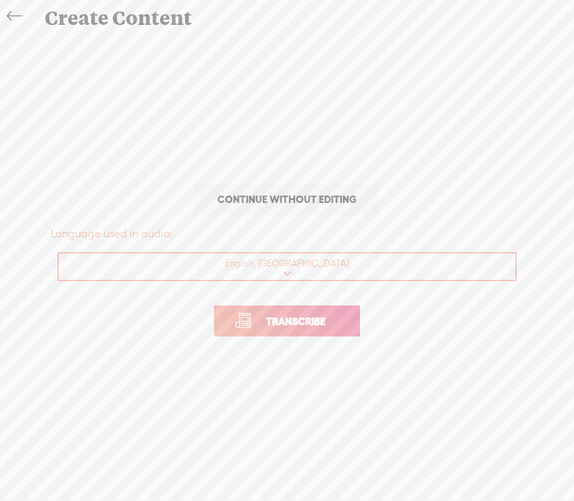
click at [300, 323] on span "Transcribe" at bounding box center [296, 322] width 88 height 16
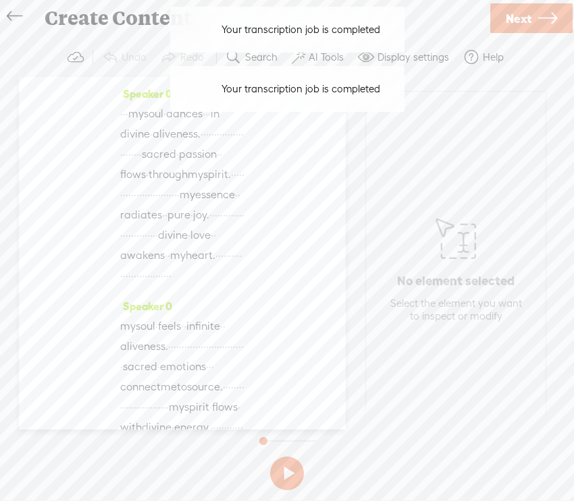
click at [123, 116] on span "·" at bounding box center [121, 114] width 3 height 20
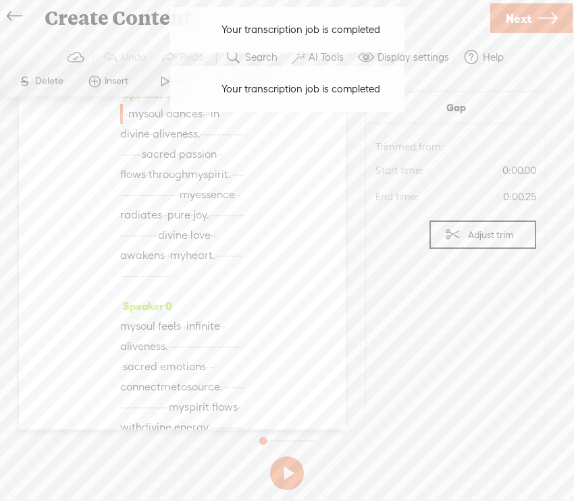
click at [318, 57] on div "Your transcription job is completed Your transcription job is completed" at bounding box center [287, 29] width 248 height 59
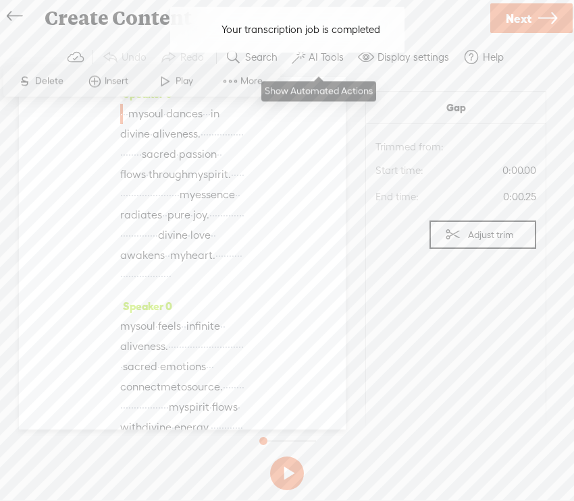
click at [326, 60] on label "AI Tools" at bounding box center [325, 57] width 35 height 13
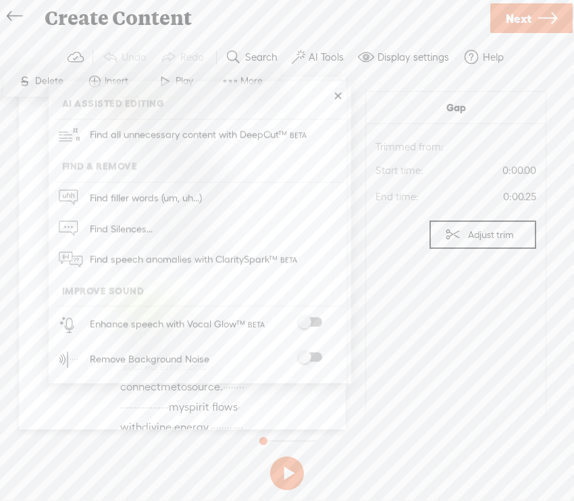
click at [305, 356] on span at bounding box center [310, 357] width 24 height 9
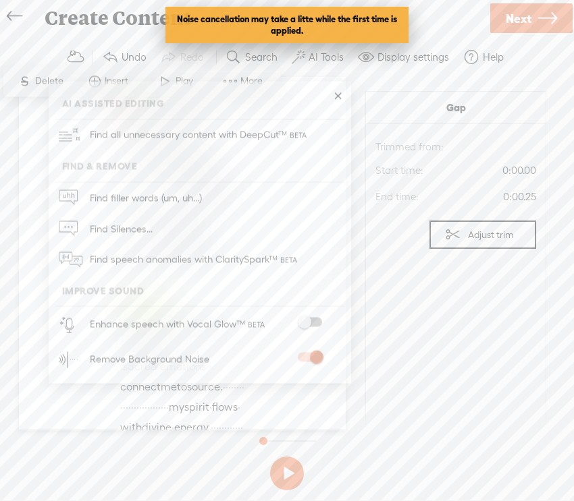
click at [306, 322] on span at bounding box center [310, 322] width 24 height 9
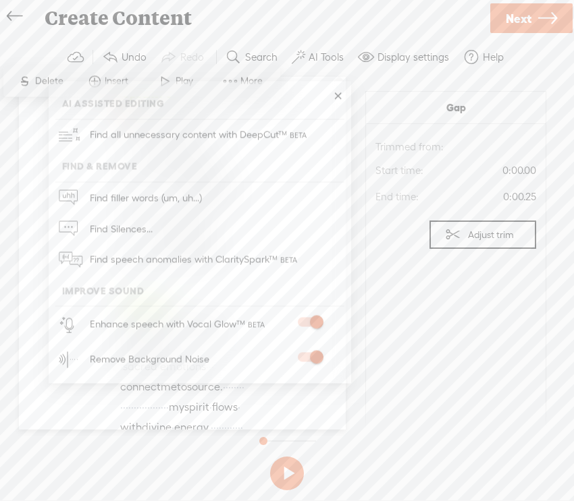
click at [376, 9] on div "Create Content" at bounding box center [261, 18] width 453 height 35
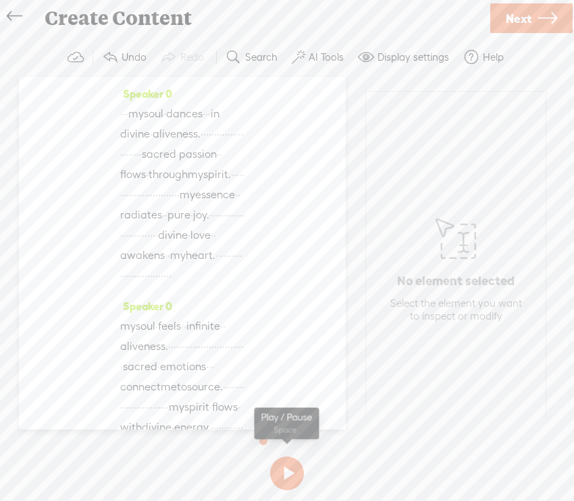
click at [288, 474] on button at bounding box center [287, 474] width 34 height 34
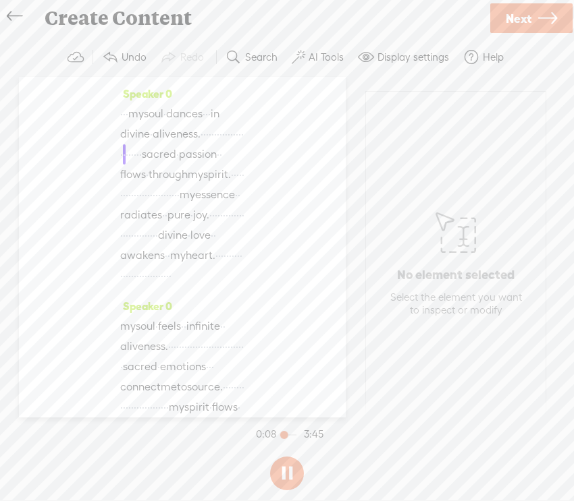
click at [330, 55] on label "AI Tools" at bounding box center [325, 57] width 35 height 13
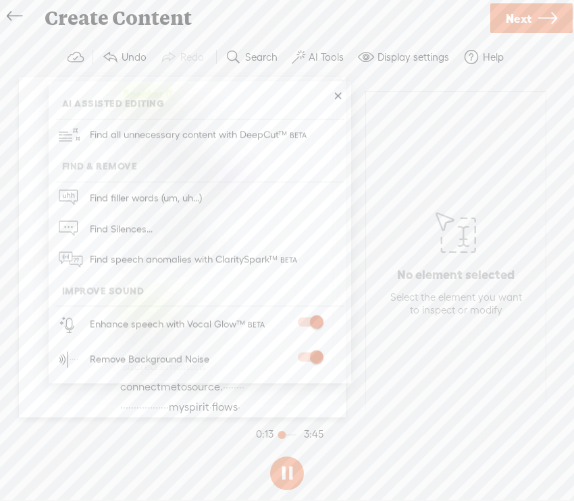
click at [314, 321] on span at bounding box center [310, 322] width 24 height 9
click at [373, 24] on div "Create Content" at bounding box center [261, 18] width 453 height 35
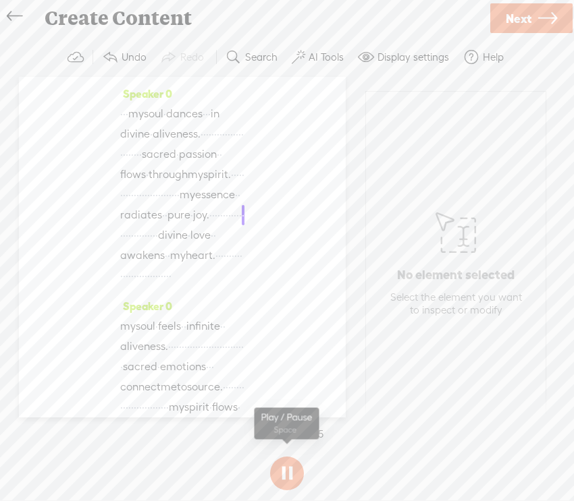
click at [285, 479] on button at bounding box center [287, 474] width 34 height 34
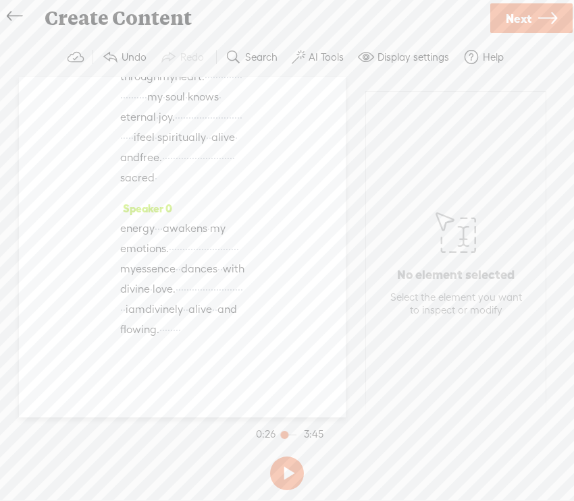
scroll to position [1698, 0]
click at [529, 12] on span "Next" at bounding box center [519, 18] width 26 height 34
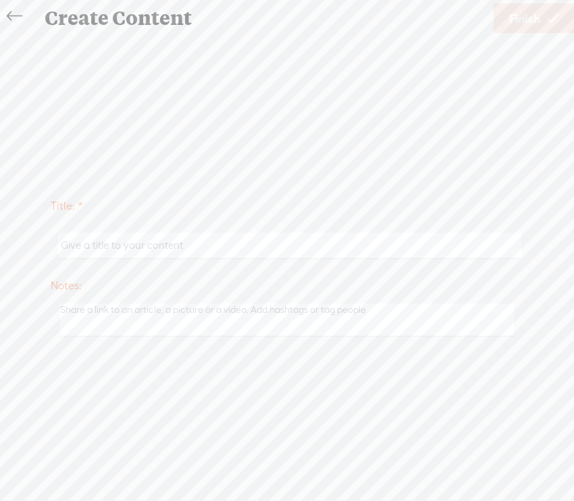
click at [224, 248] on input "text" at bounding box center [289, 246] width 462 height 26
type input "Emotions_Soul_Ian"
click at [514, 20] on span "Finish" at bounding box center [524, 18] width 31 height 34
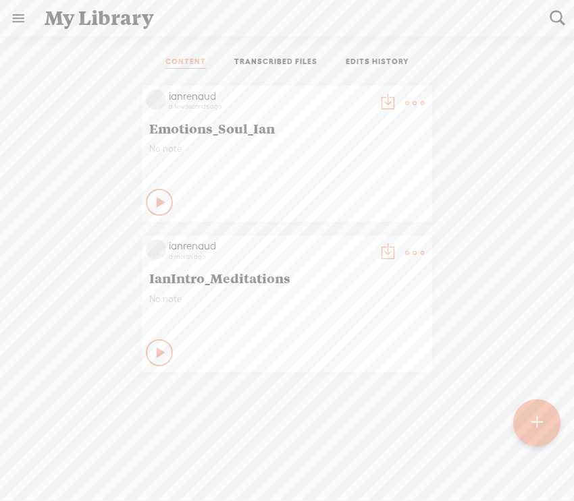
click at [385, 102] on t at bounding box center [387, 103] width 19 height 19
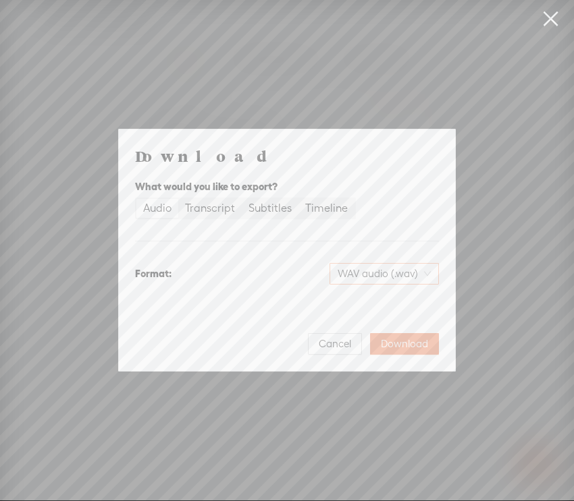
click at [383, 283] on div "WAV audio (.wav)" at bounding box center [383, 274] width 109 height 22
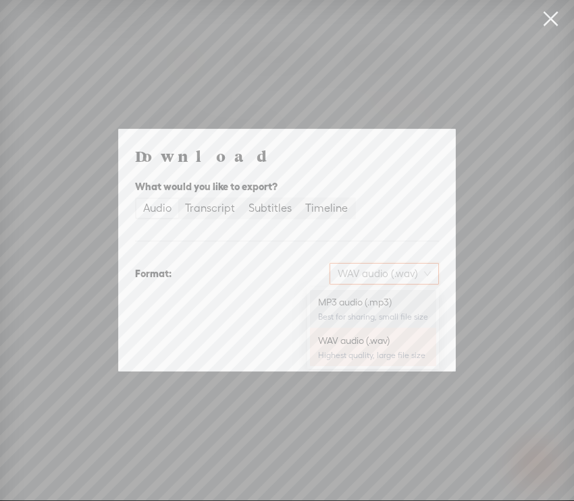
click at [376, 308] on div "MP3 audio (.mp3)" at bounding box center [373, 302] width 110 height 13
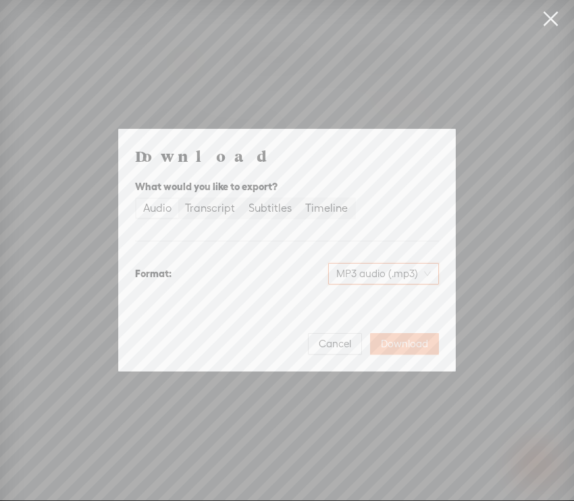
click at [398, 346] on span "Download" at bounding box center [404, 343] width 47 height 13
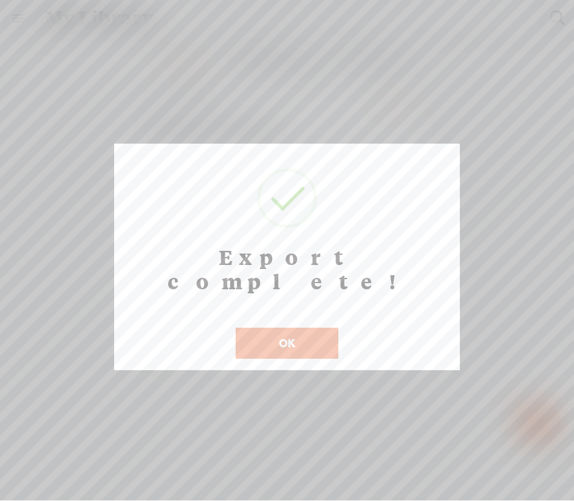
click at [311, 328] on button "OK" at bounding box center [287, 343] width 103 height 31
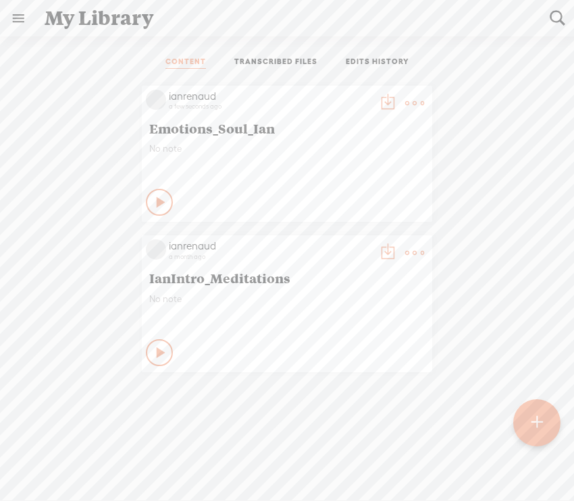
click at [414, 99] on t at bounding box center [414, 103] width 19 height 19
click at [326, 294] on link "Delete" at bounding box center [350, 303] width 135 height 31
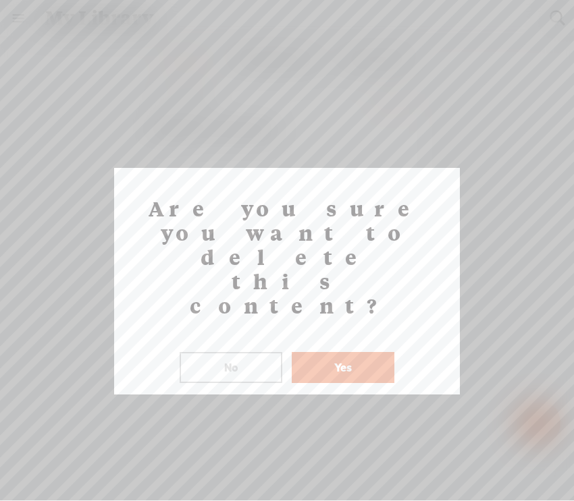
click at [344, 352] on button "Yes" at bounding box center [343, 367] width 103 height 31
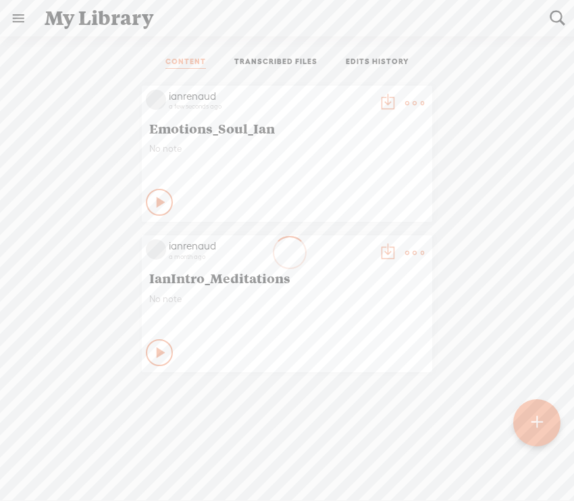
click at [541, 421] on t at bounding box center [536, 423] width 11 height 30
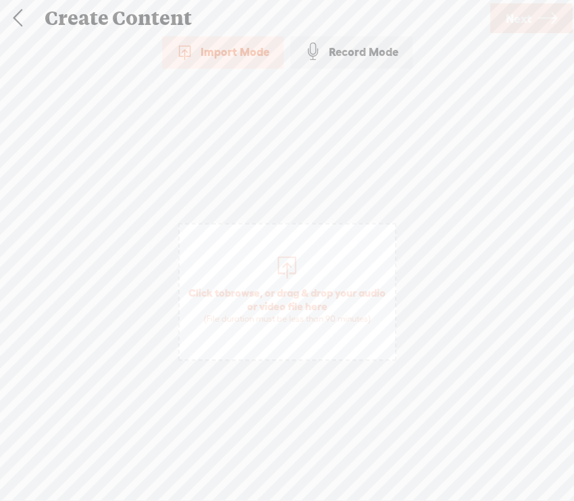
click at [339, 55] on div "Record Mode" at bounding box center [351, 52] width 122 height 34
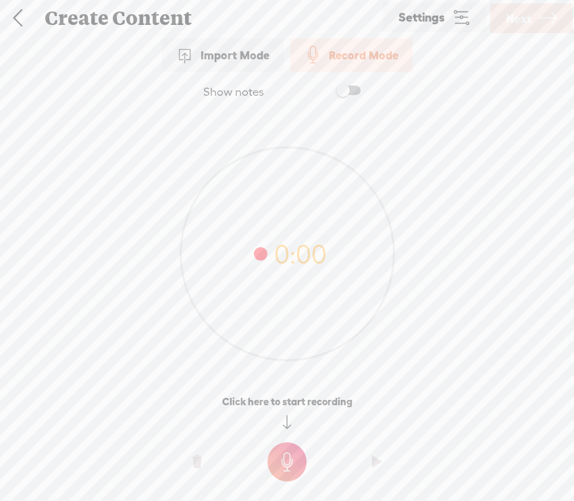
click at [288, 460] on t at bounding box center [286, 462] width 39 height 39
click at [294, 472] on t at bounding box center [286, 471] width 39 height 39
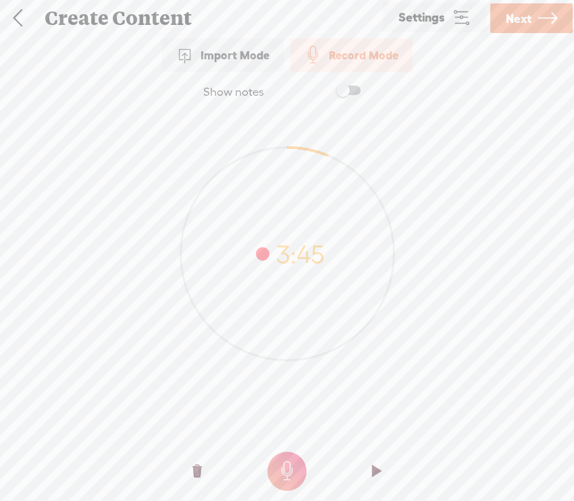
click at [526, 16] on span "Next" at bounding box center [519, 18] width 26 height 34
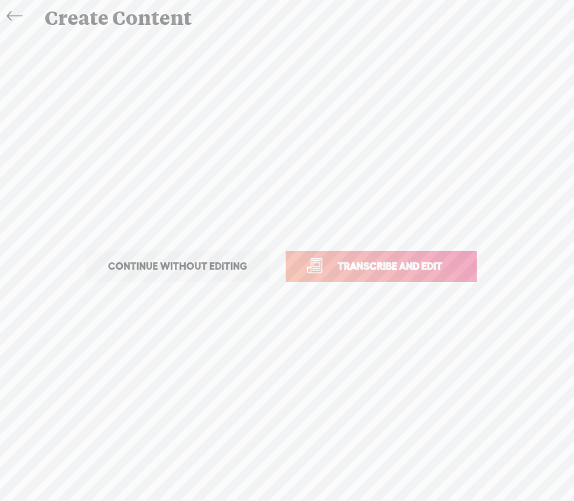
click at [389, 263] on span "Transcribe and edit" at bounding box center [389, 266] width 133 height 16
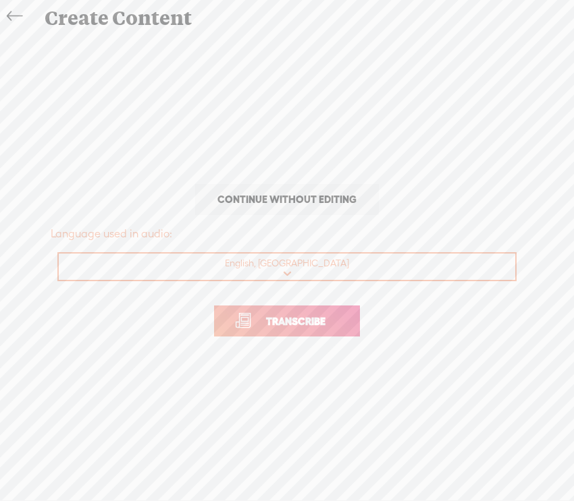
click at [306, 325] on span "Transcribe" at bounding box center [296, 322] width 88 height 16
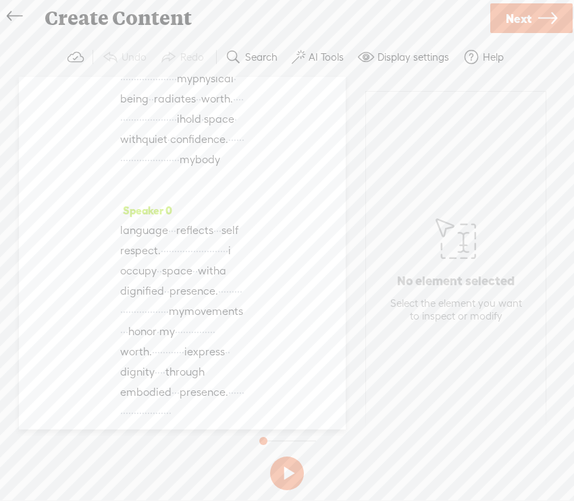
scroll to position [567, 0]
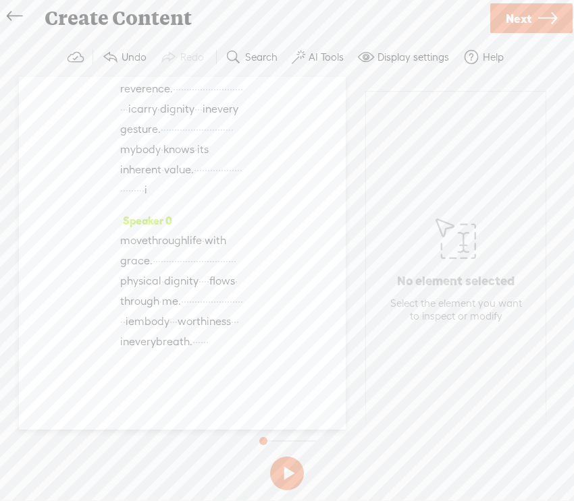
scroll to position [1185, 0]
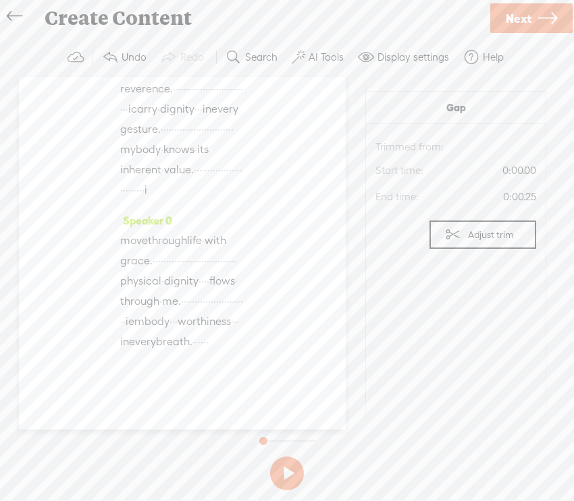
click at [166, 59] on span "·" at bounding box center [167, 48] width 3 height 20
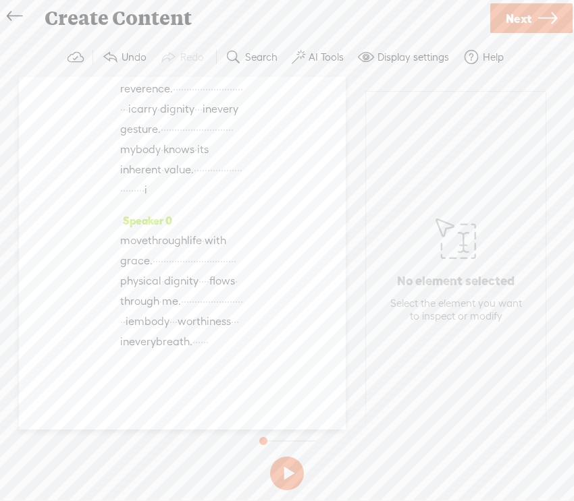
scroll to position [1565, 0]
click at [319, 60] on label "AI Tools" at bounding box center [325, 57] width 35 height 13
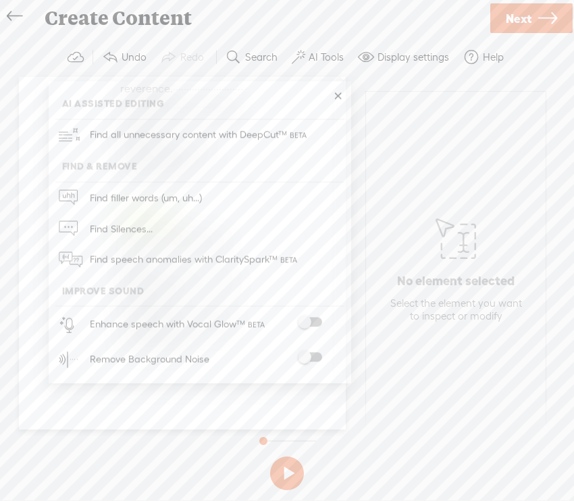
click at [315, 354] on span at bounding box center [310, 357] width 24 height 9
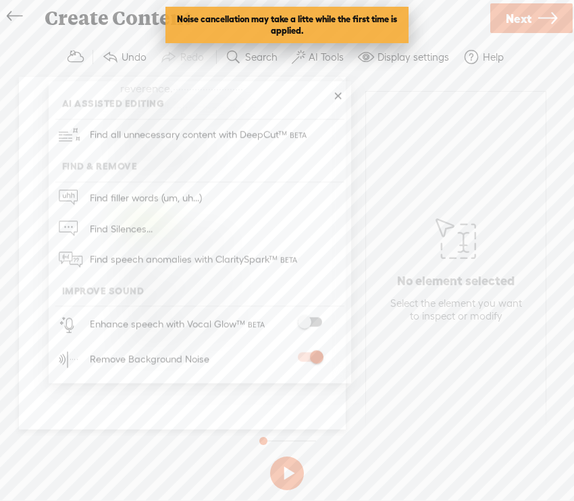
click at [307, 322] on span at bounding box center [310, 322] width 24 height 9
